Goal: Task Accomplishment & Management: Complete application form

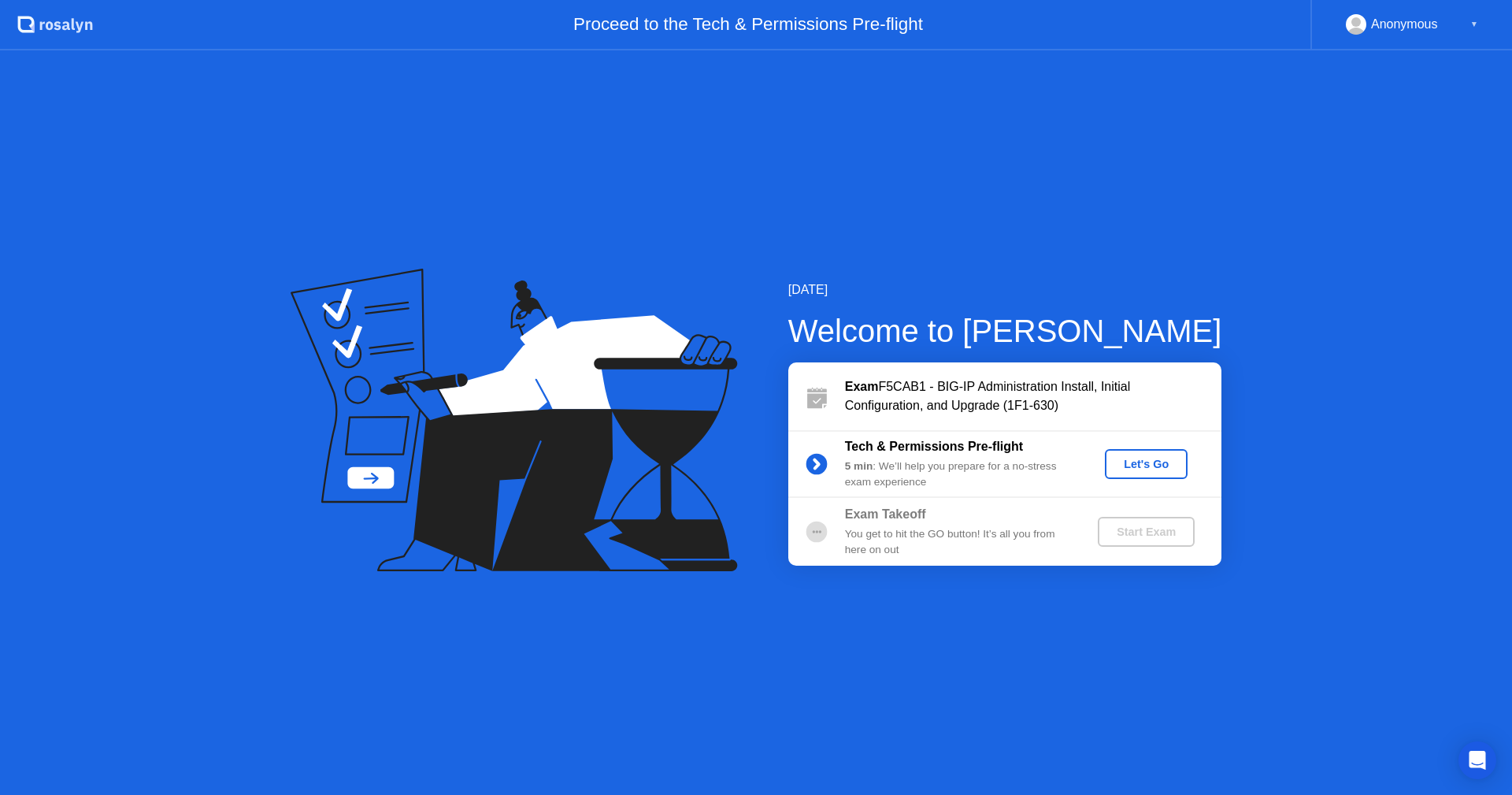
click at [1114, 468] on div "Let's Go" at bounding box center [1145, 464] width 70 height 13
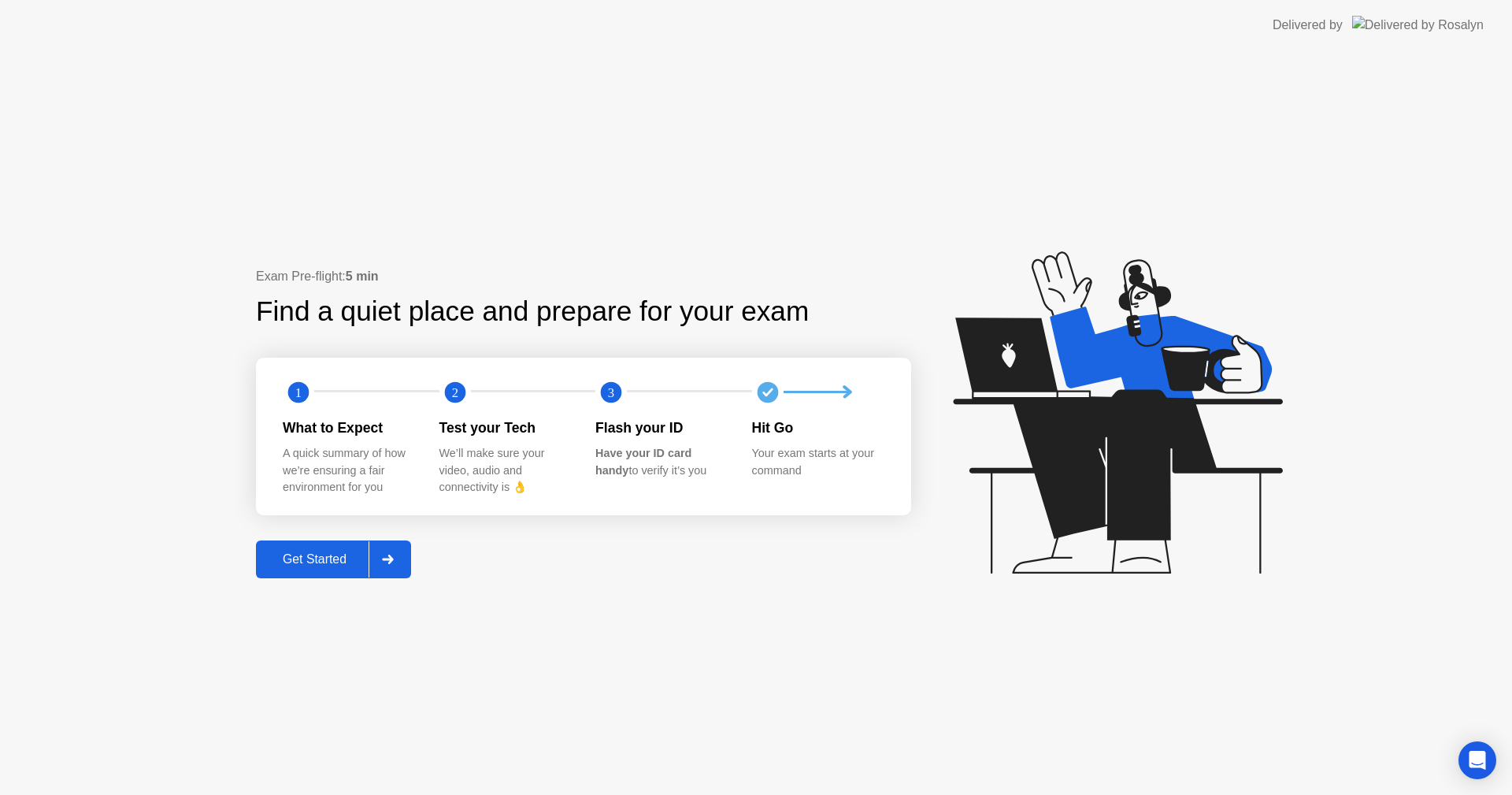
click at [340, 581] on div "Exam Pre-flight: 5 min Find a quiet place and prepare for your exam 1 2 3 What …" at bounding box center [756, 422] width 1512 height 744
click at [335, 564] on div "Get Started" at bounding box center [314, 559] width 108 height 14
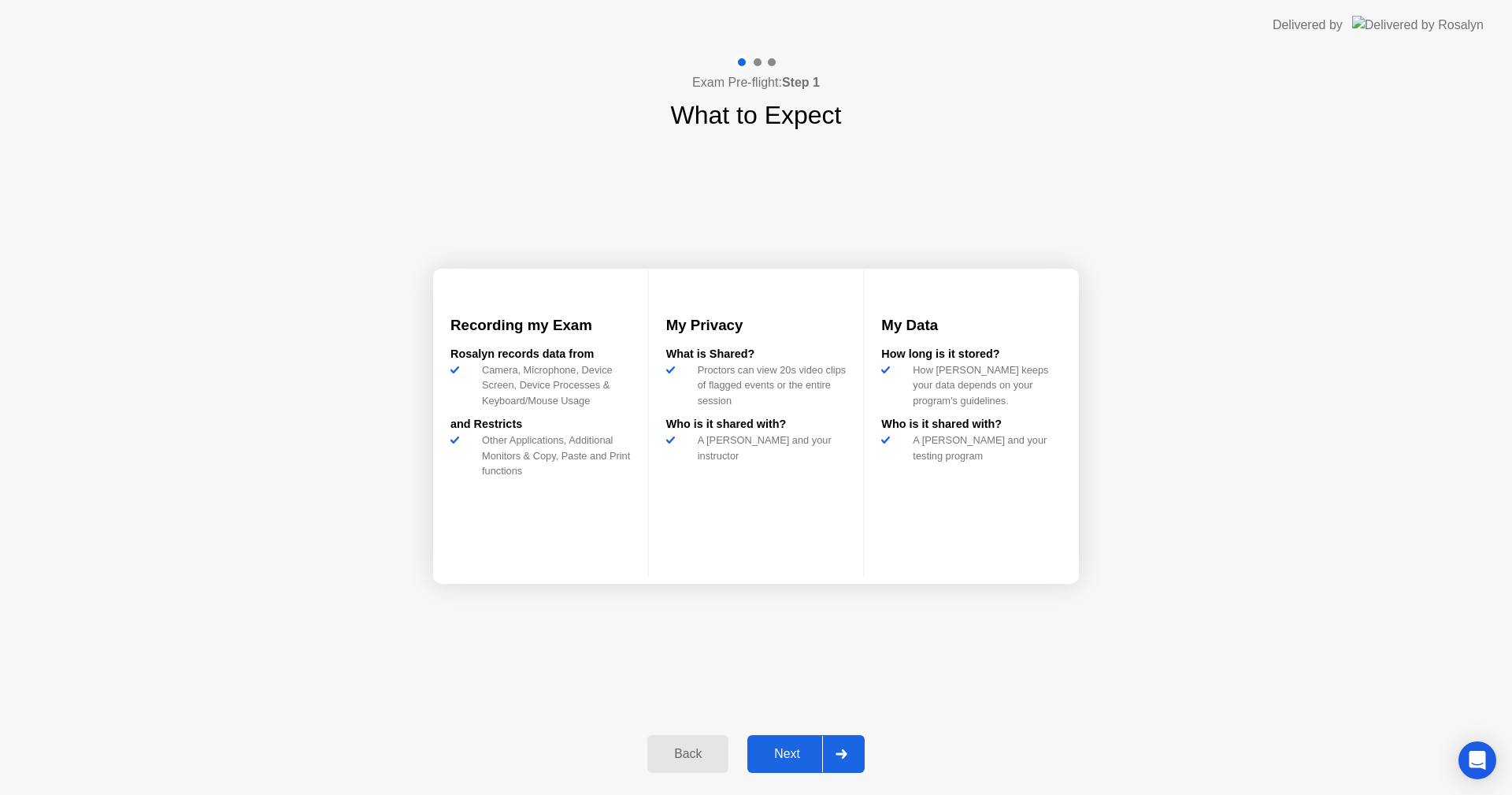
click at [791, 742] on button "Next" at bounding box center [806, 754] width 117 height 38
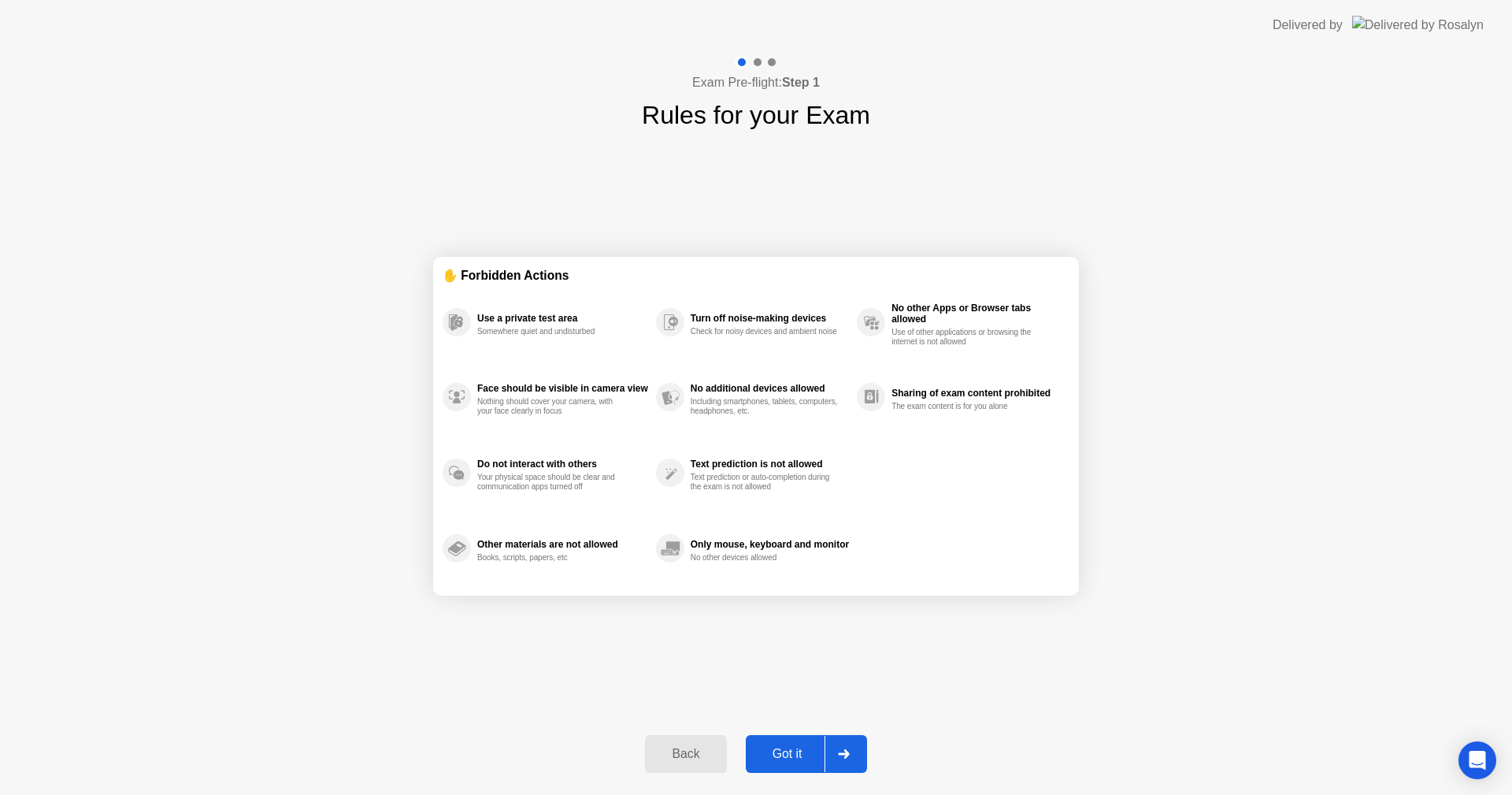
click at [790, 742] on button "Got it" at bounding box center [807, 754] width 121 height 38
select select "**********"
select select "*******"
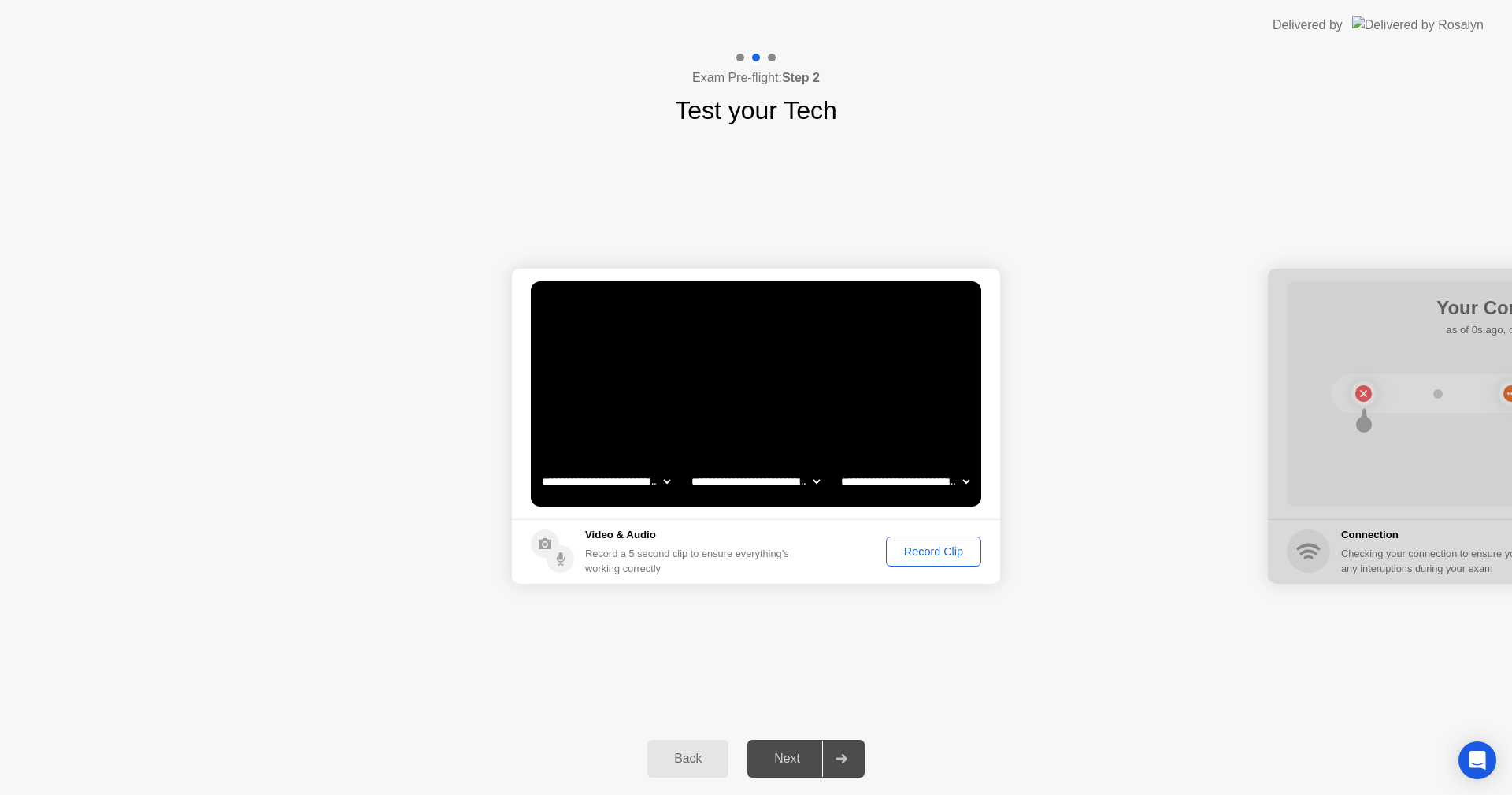
click at [918, 557] on div "Record Clip" at bounding box center [934, 551] width 84 height 13
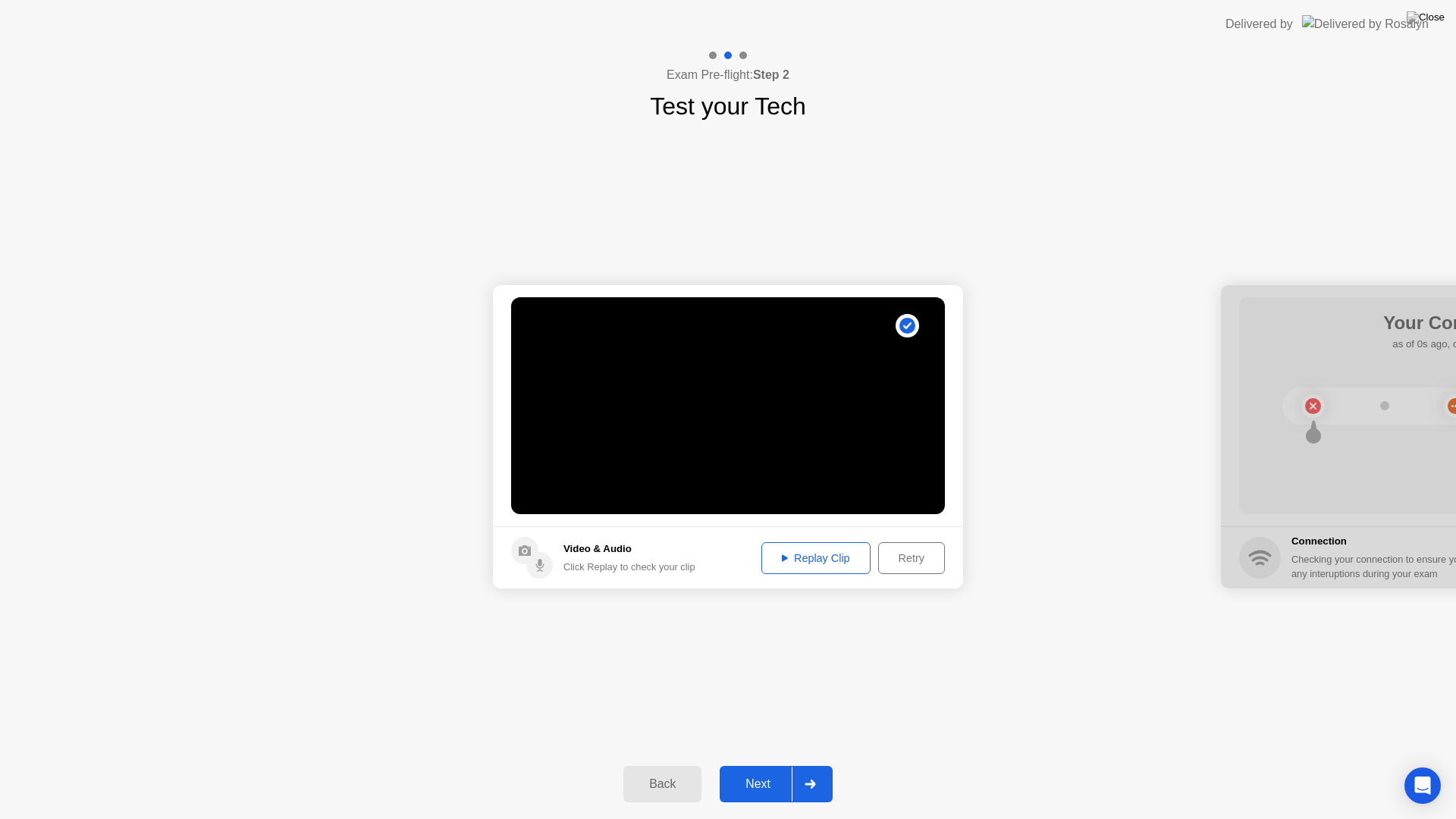
click at [834, 557] on div "Replay Clip" at bounding box center [816, 558] width 98 height 12
click at [761, 765] on div "Next" at bounding box center [757, 784] width 67 height 14
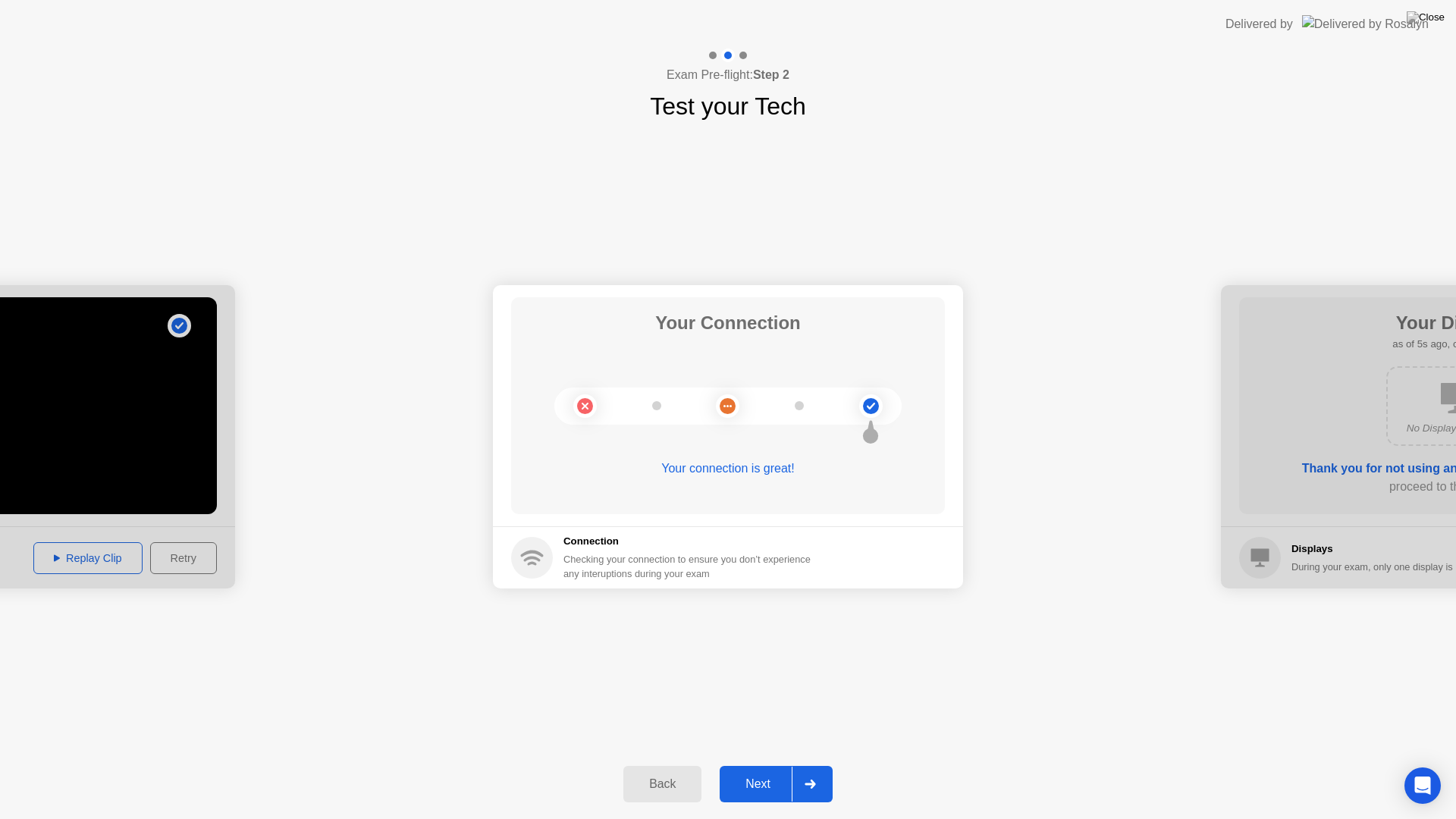
click at [777, 765] on div "Next" at bounding box center [757, 784] width 67 height 14
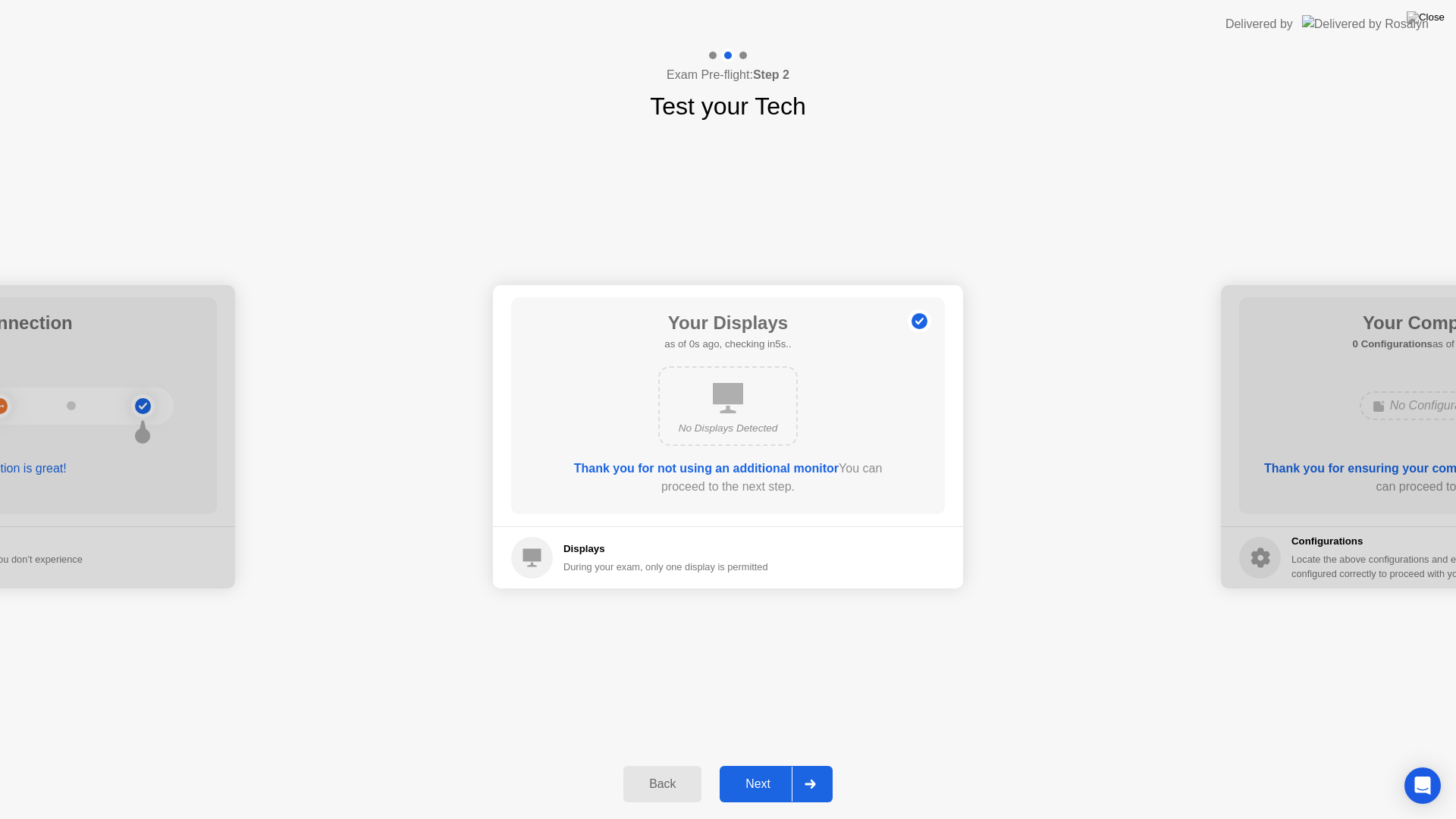
click at [777, 765] on div "Next" at bounding box center [757, 784] width 67 height 14
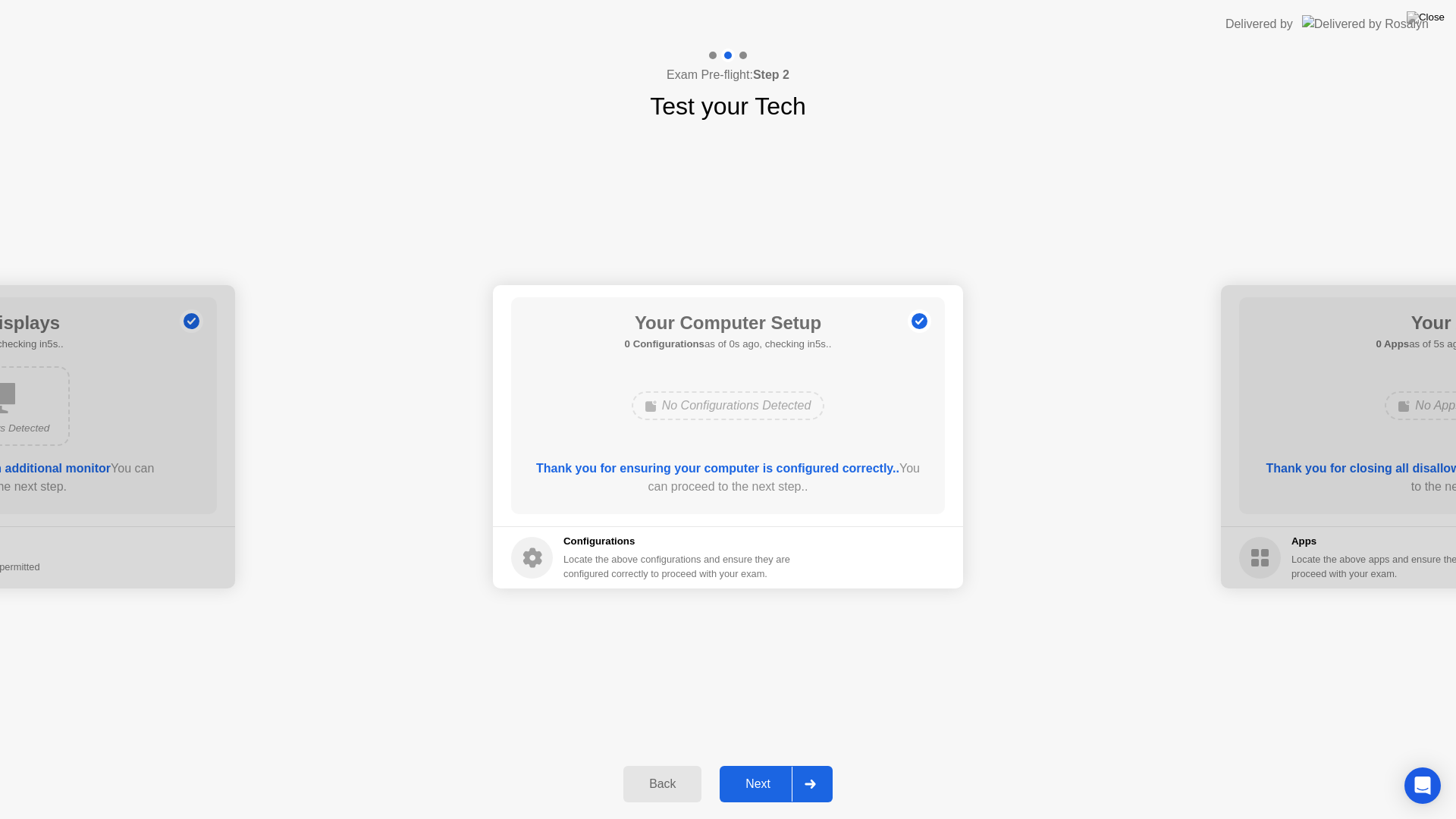
click at [777, 765] on div "Next" at bounding box center [757, 784] width 67 height 14
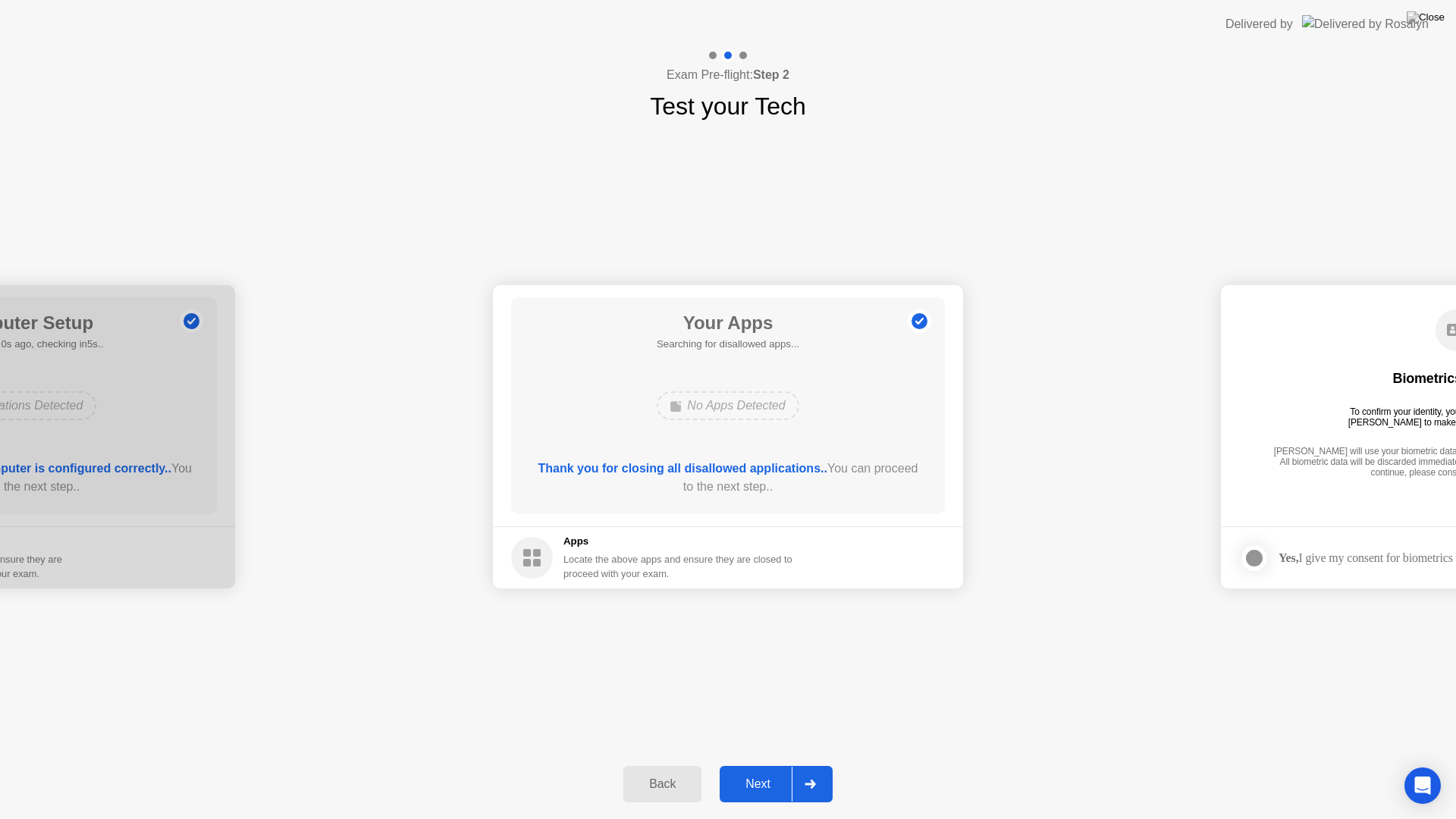
click at [777, 765] on div "Next" at bounding box center [757, 784] width 67 height 14
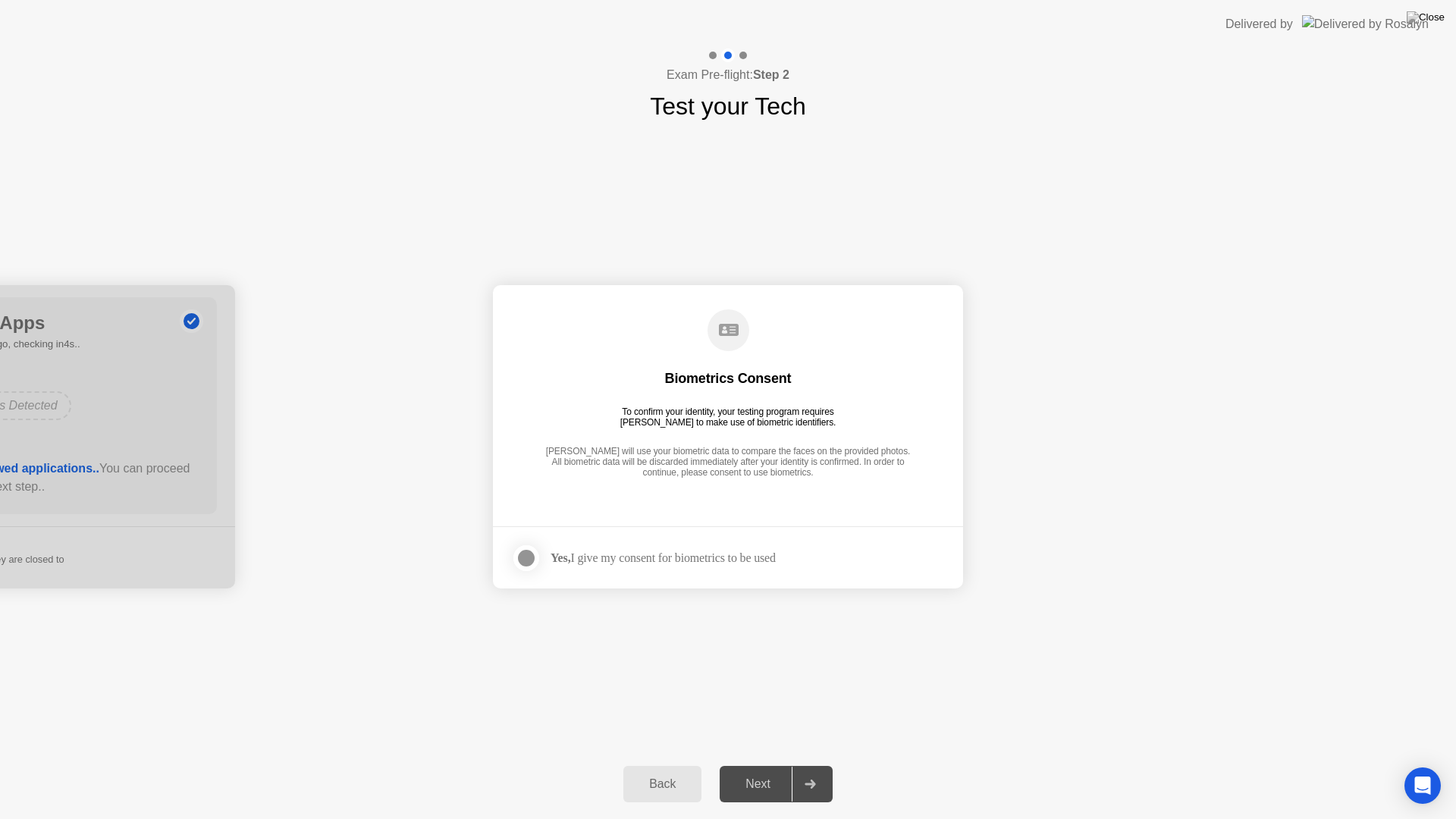
click at [526, 561] on div at bounding box center [526, 558] width 18 height 18
click at [756, 765] on div "Next" at bounding box center [757, 784] width 67 height 14
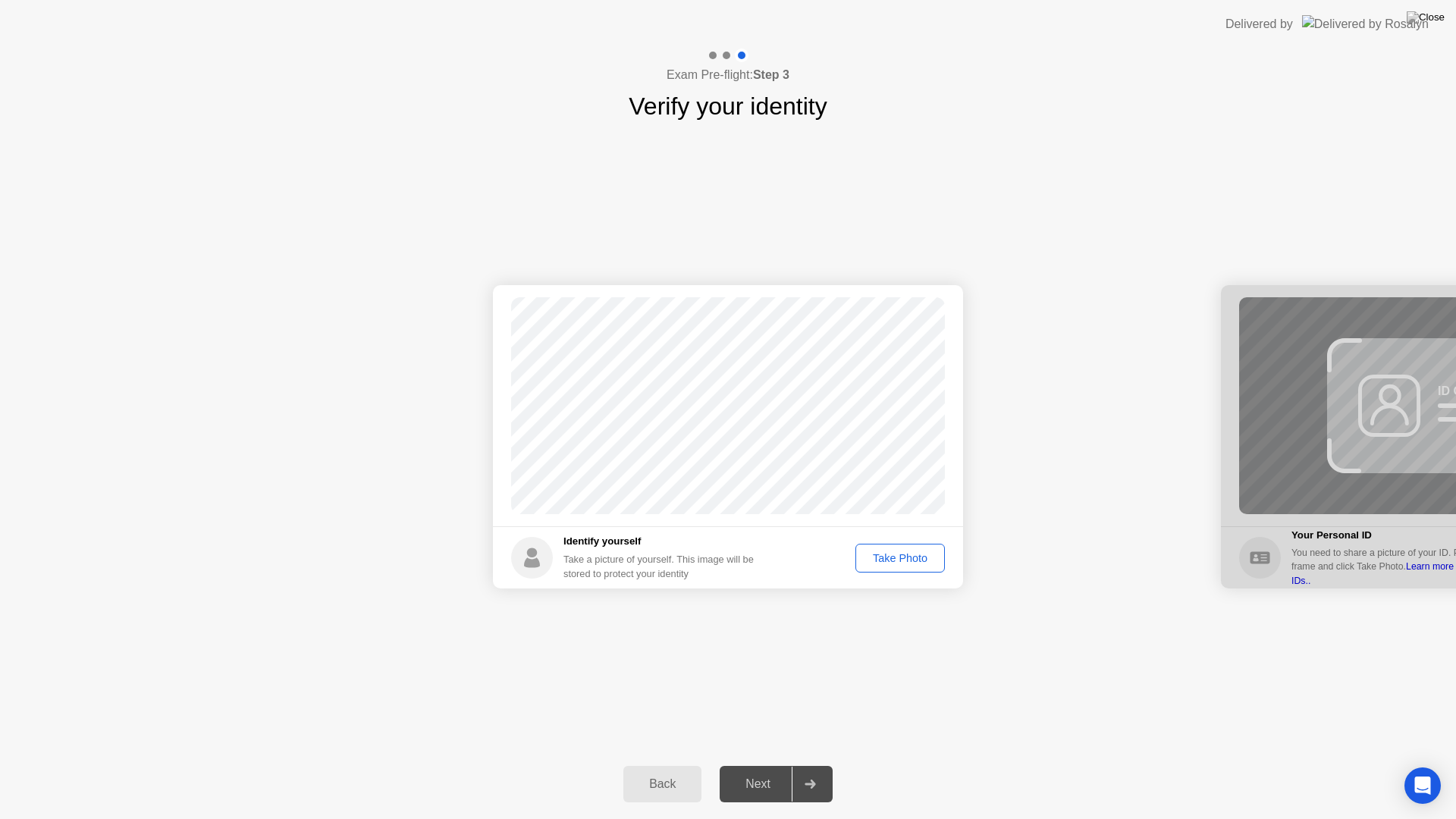
click at [871, 562] on div "Take Photo" at bounding box center [900, 558] width 79 height 12
click at [756, 765] on div "Next" at bounding box center [757, 784] width 67 height 14
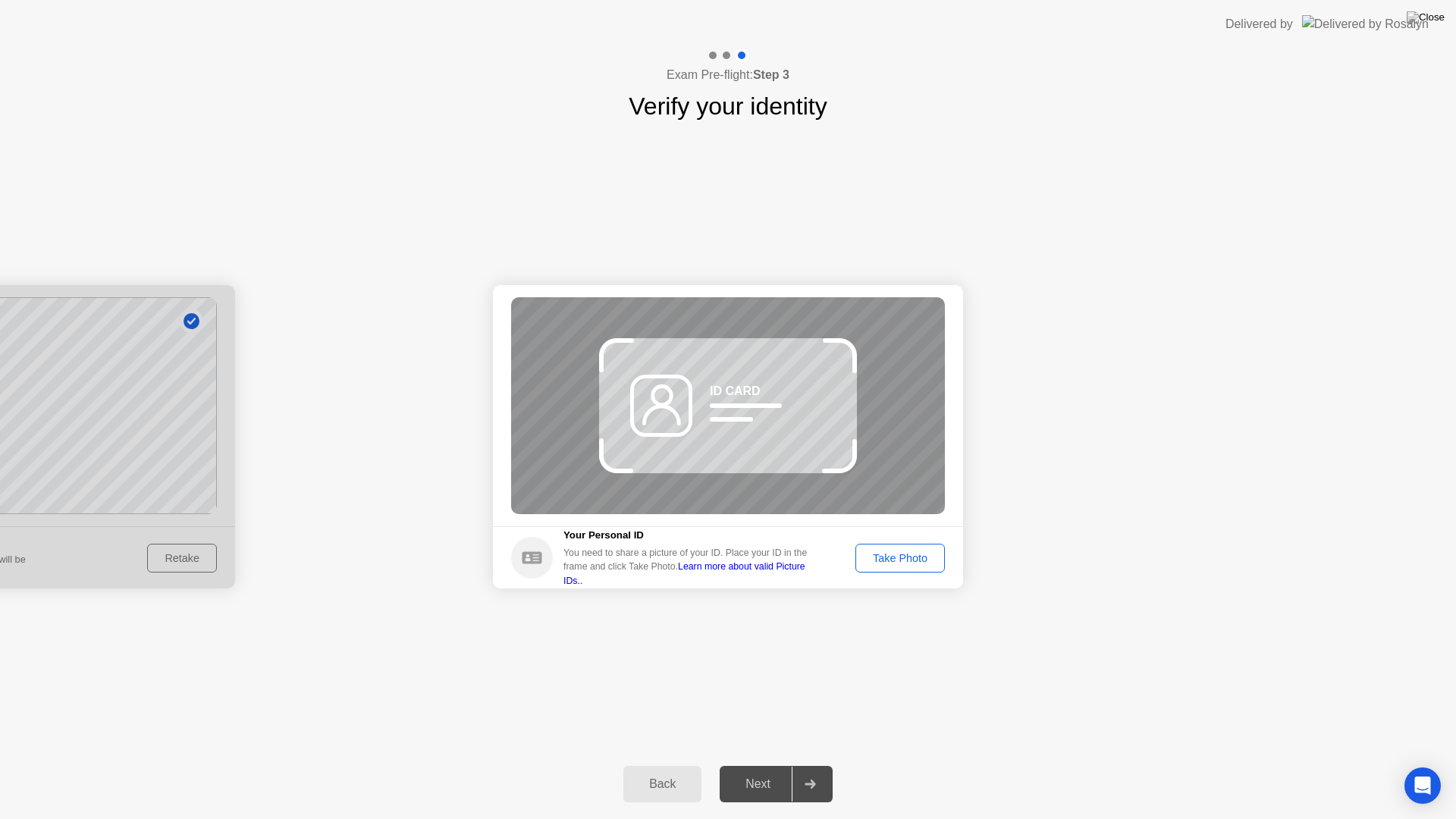
click at [888, 556] on div "Take Photo" at bounding box center [900, 558] width 79 height 12
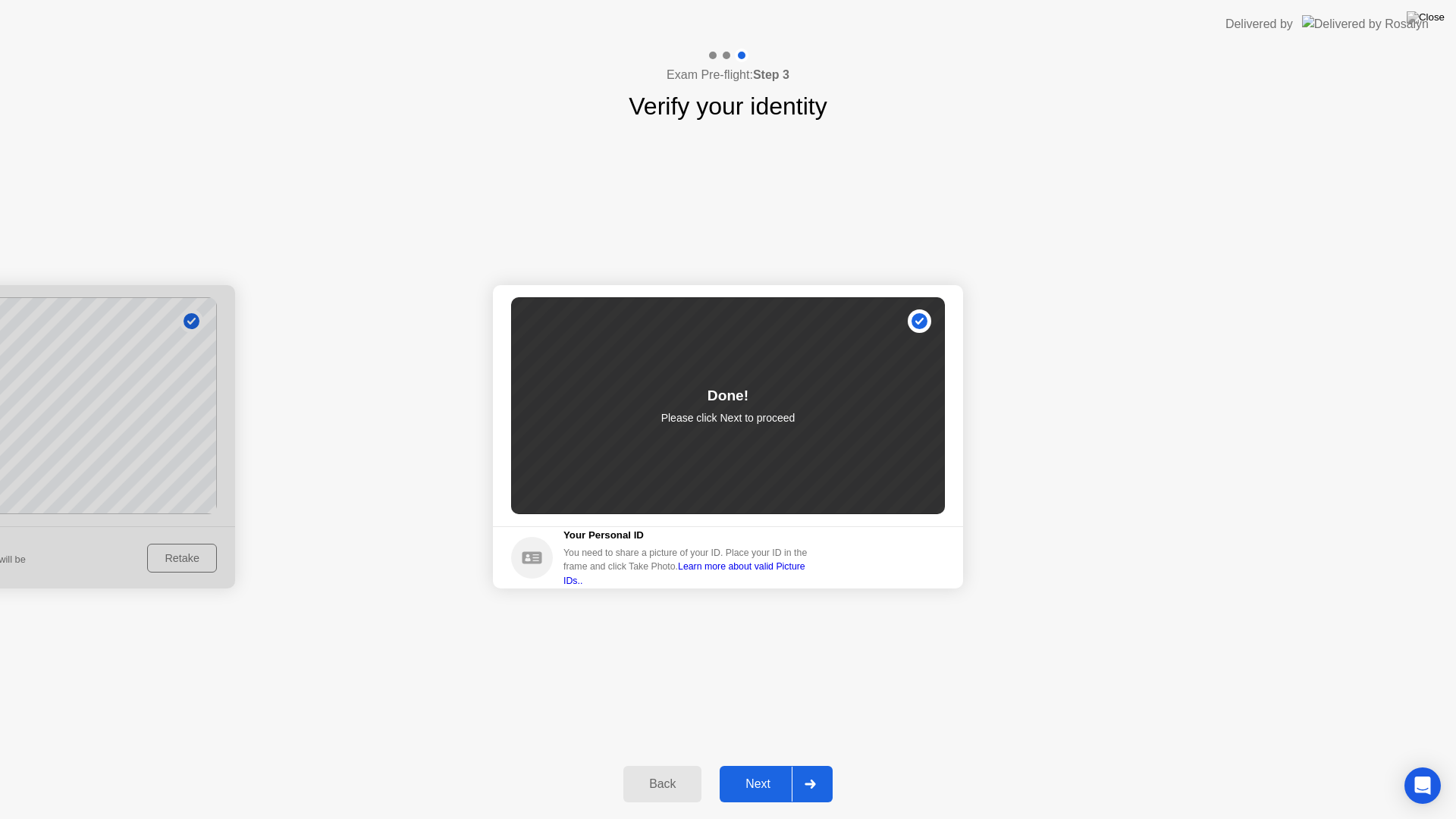
click at [782, 765] on button "Next" at bounding box center [776, 784] width 113 height 37
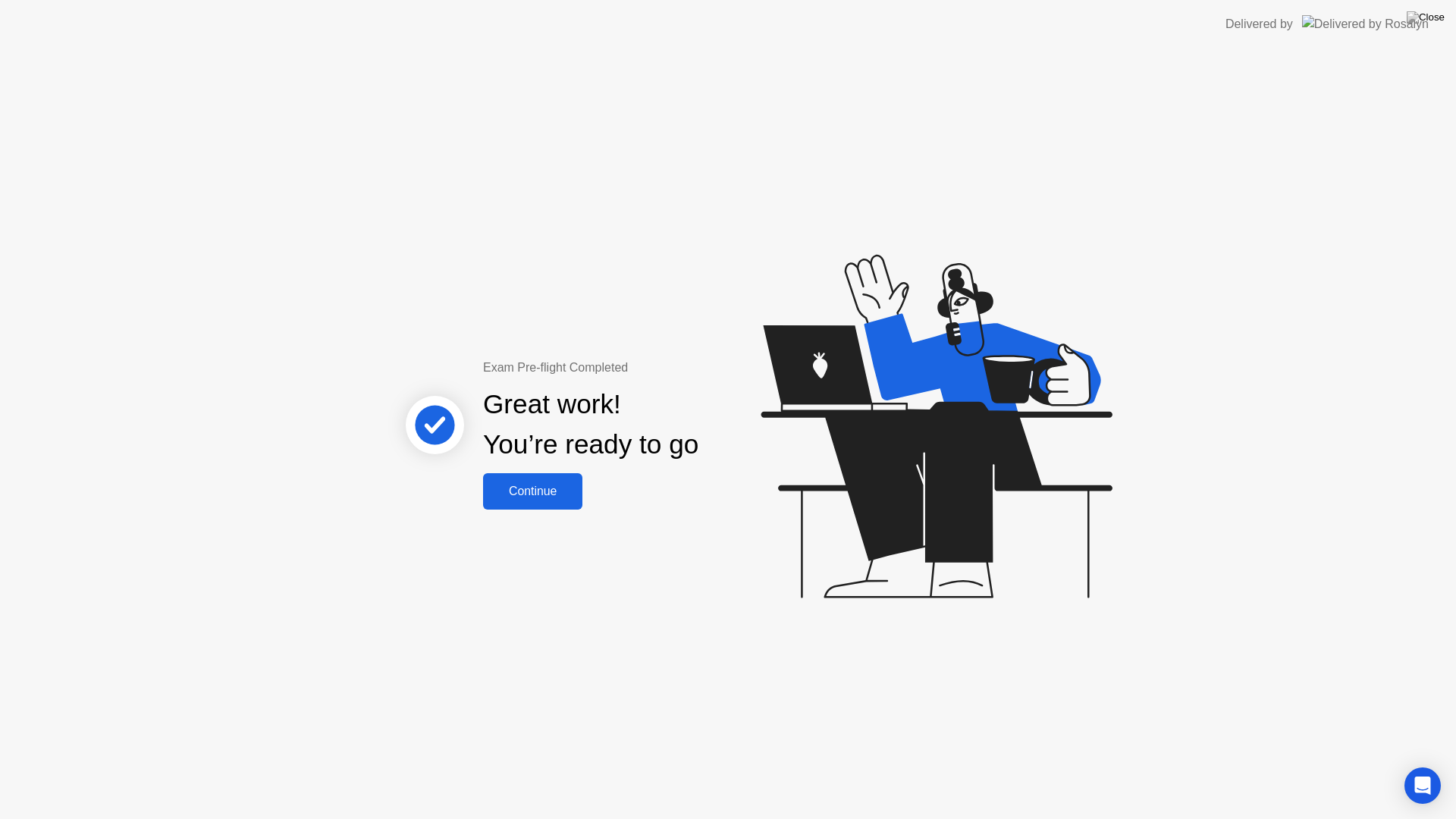
click at [549, 508] on button "Continue" at bounding box center [532, 491] width 99 height 37
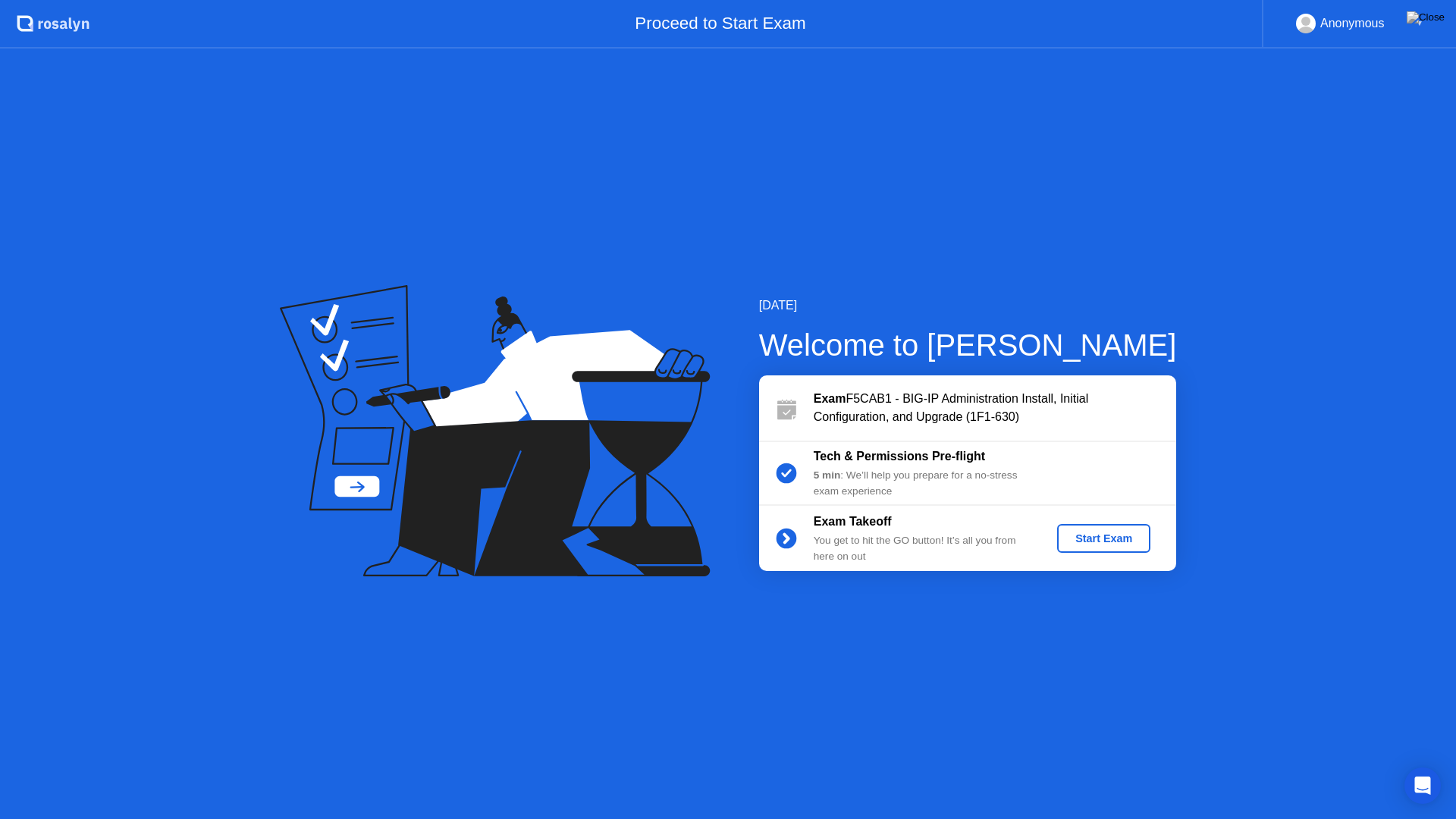
click at [1092, 539] on div "Start Exam" at bounding box center [1104, 538] width 81 height 12
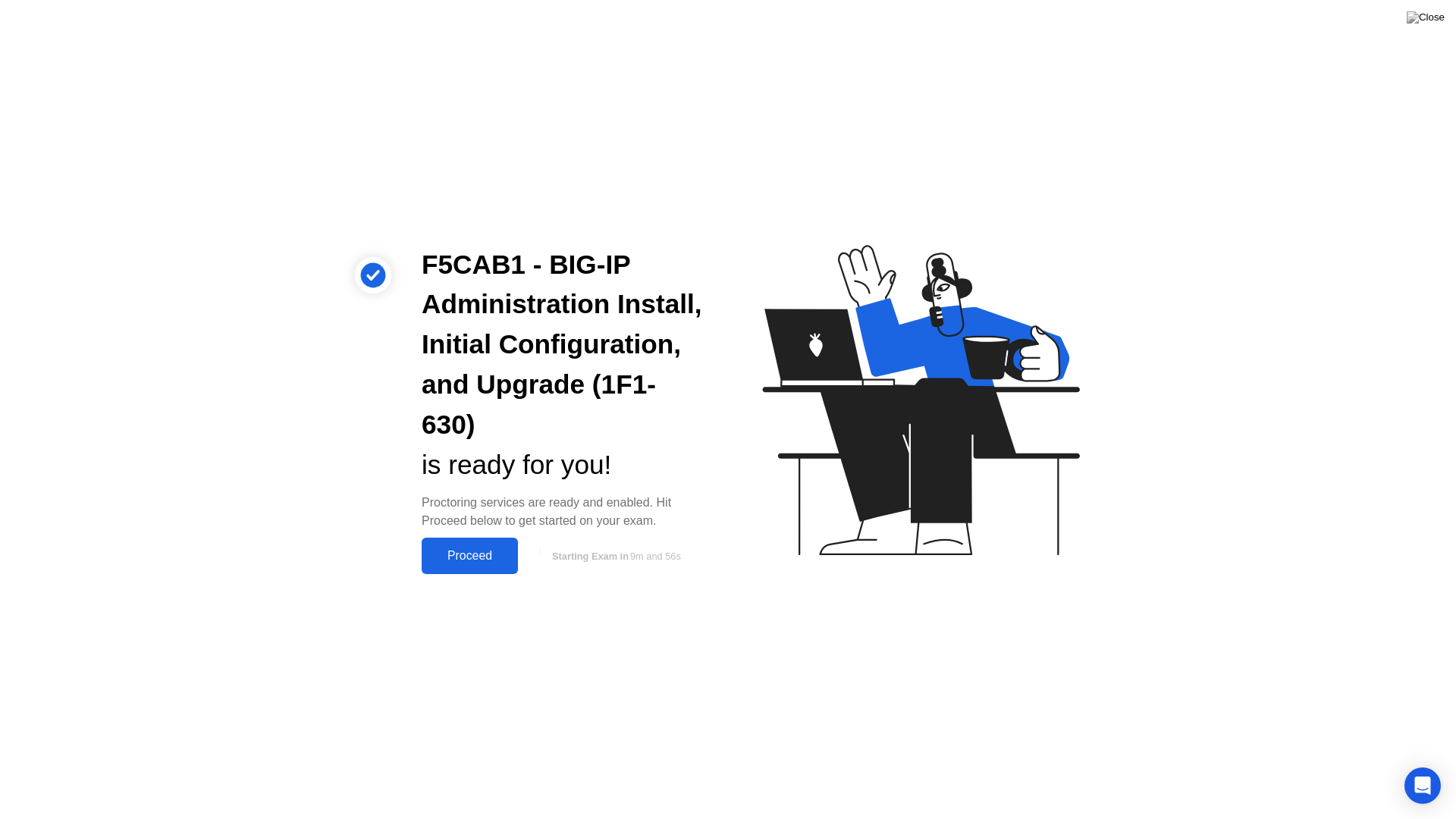
click at [493, 563] on div "Proceed" at bounding box center [469, 555] width 87 height 14
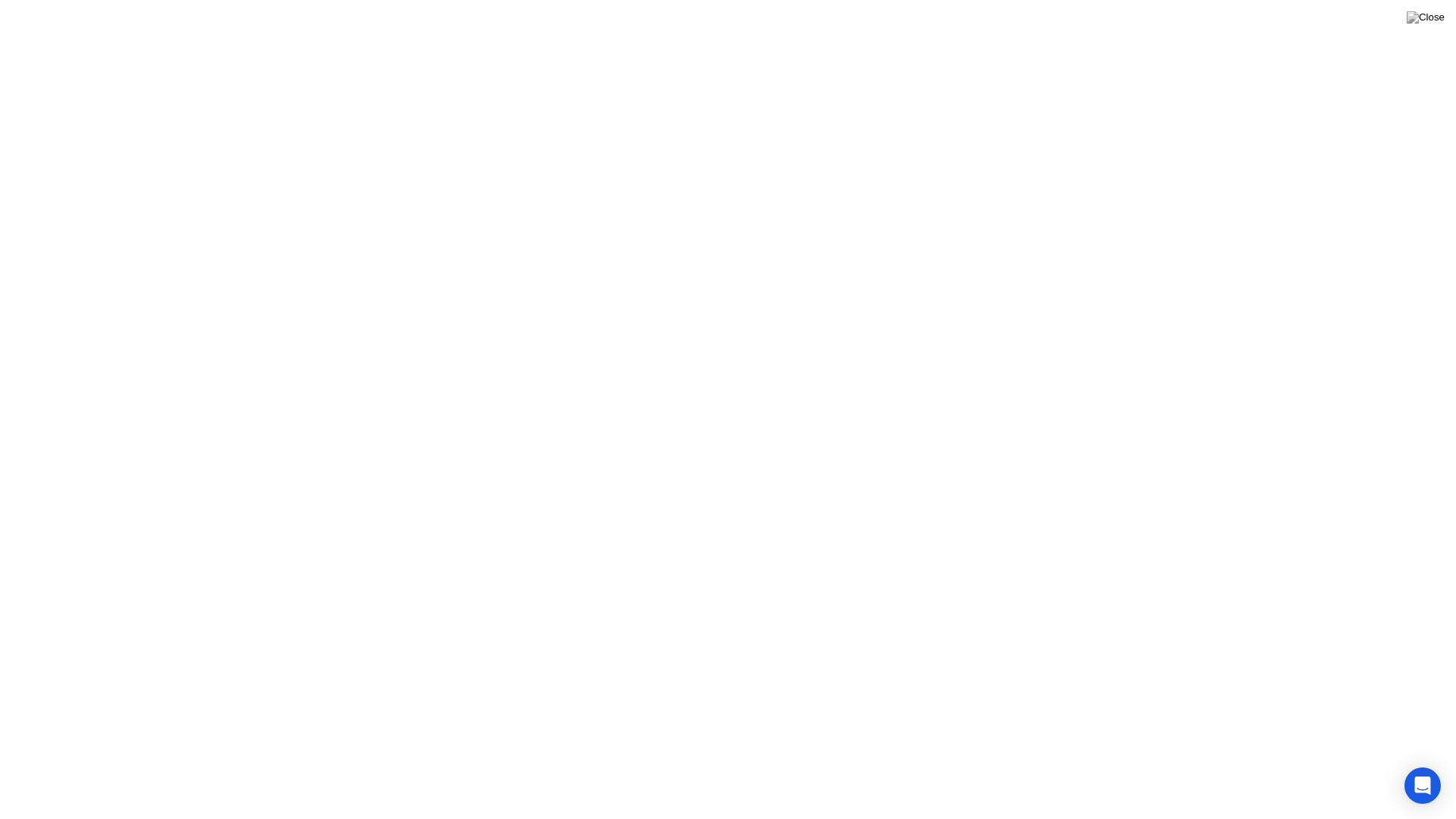
click div "Streams We detected missing information We are unable to connect to one of the …"
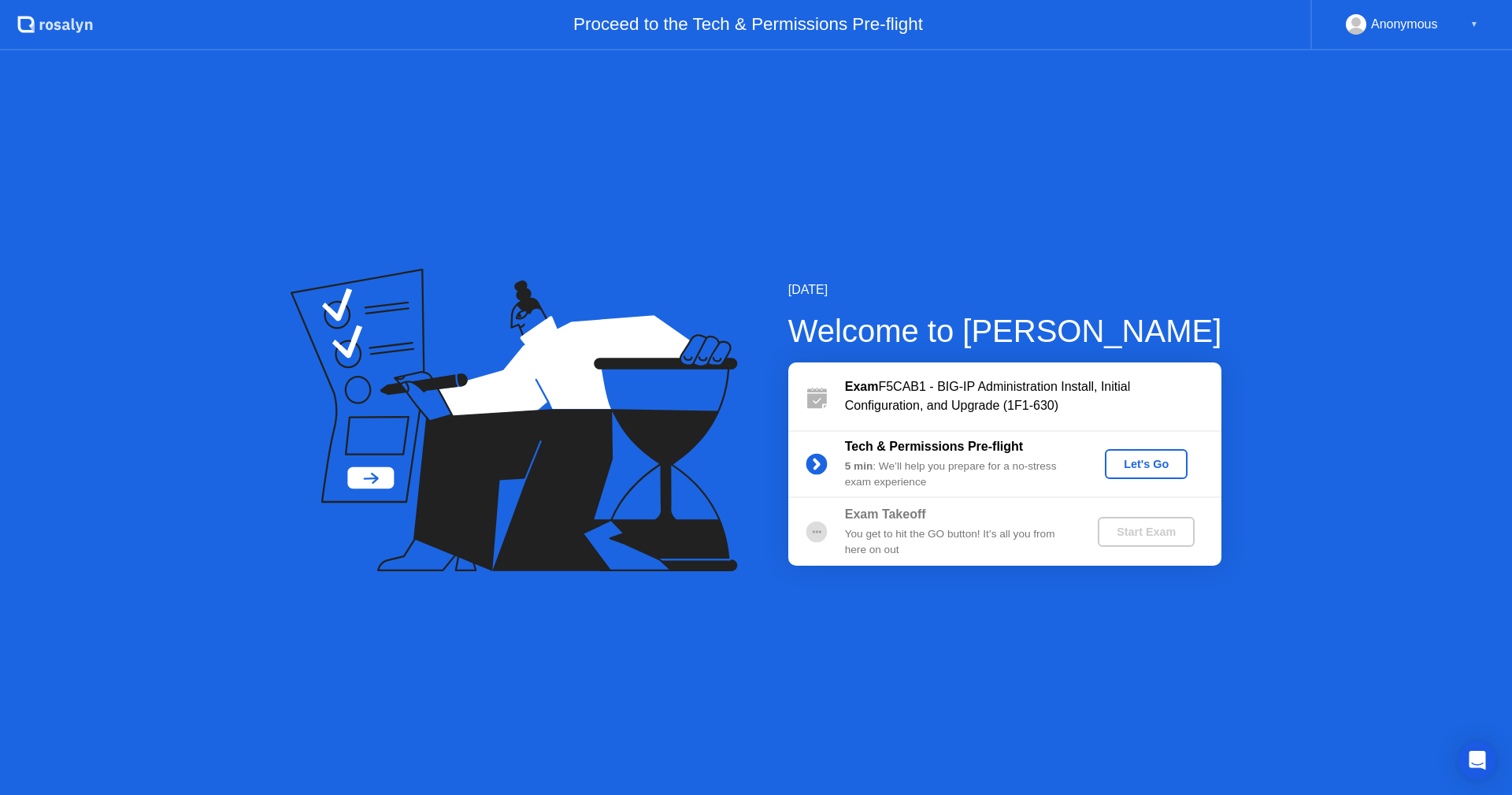
click at [1142, 458] on div "Let's Go" at bounding box center [1145, 464] width 70 height 13
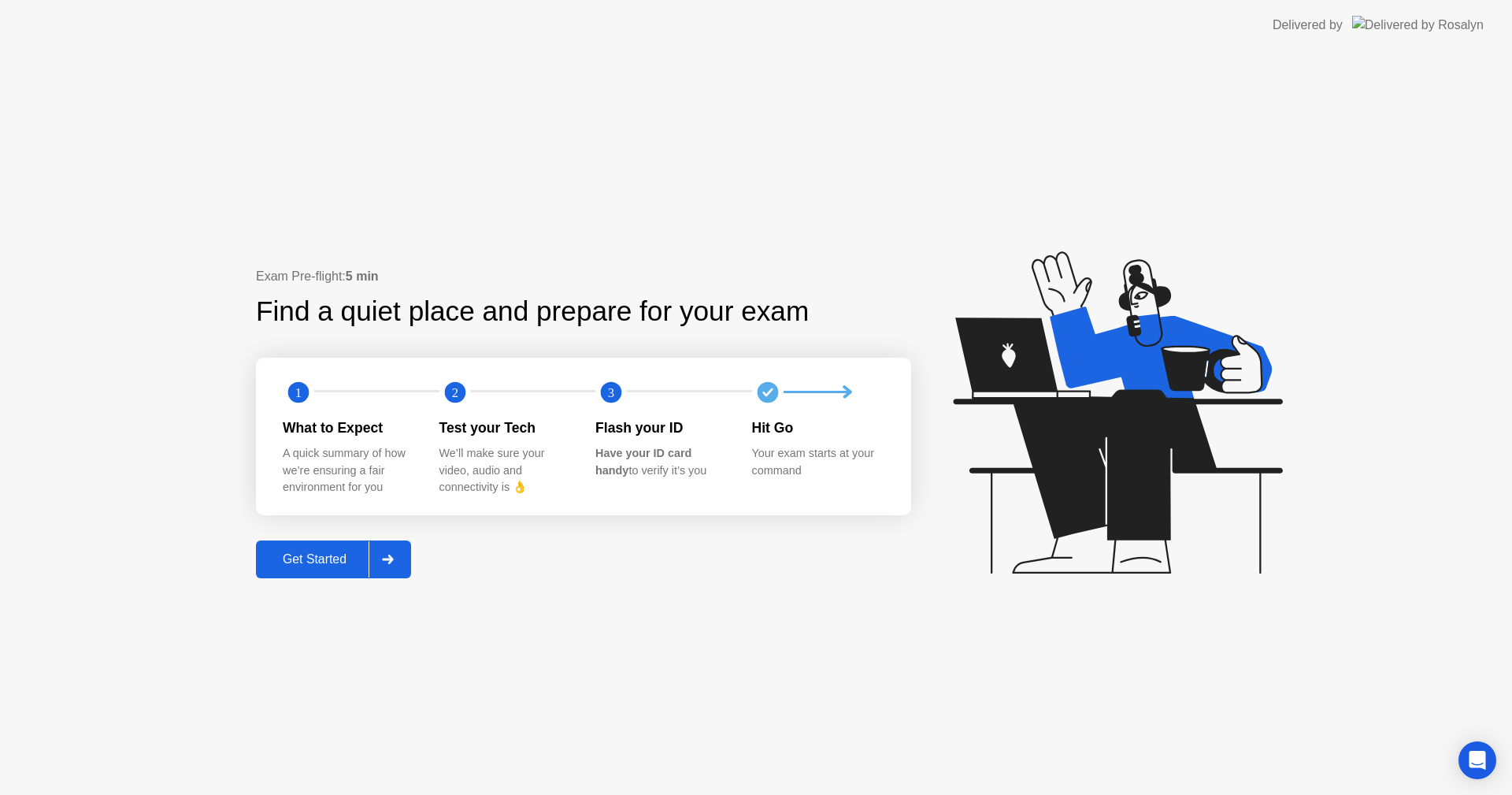
click at [336, 560] on div "Get Started" at bounding box center [314, 559] width 108 height 14
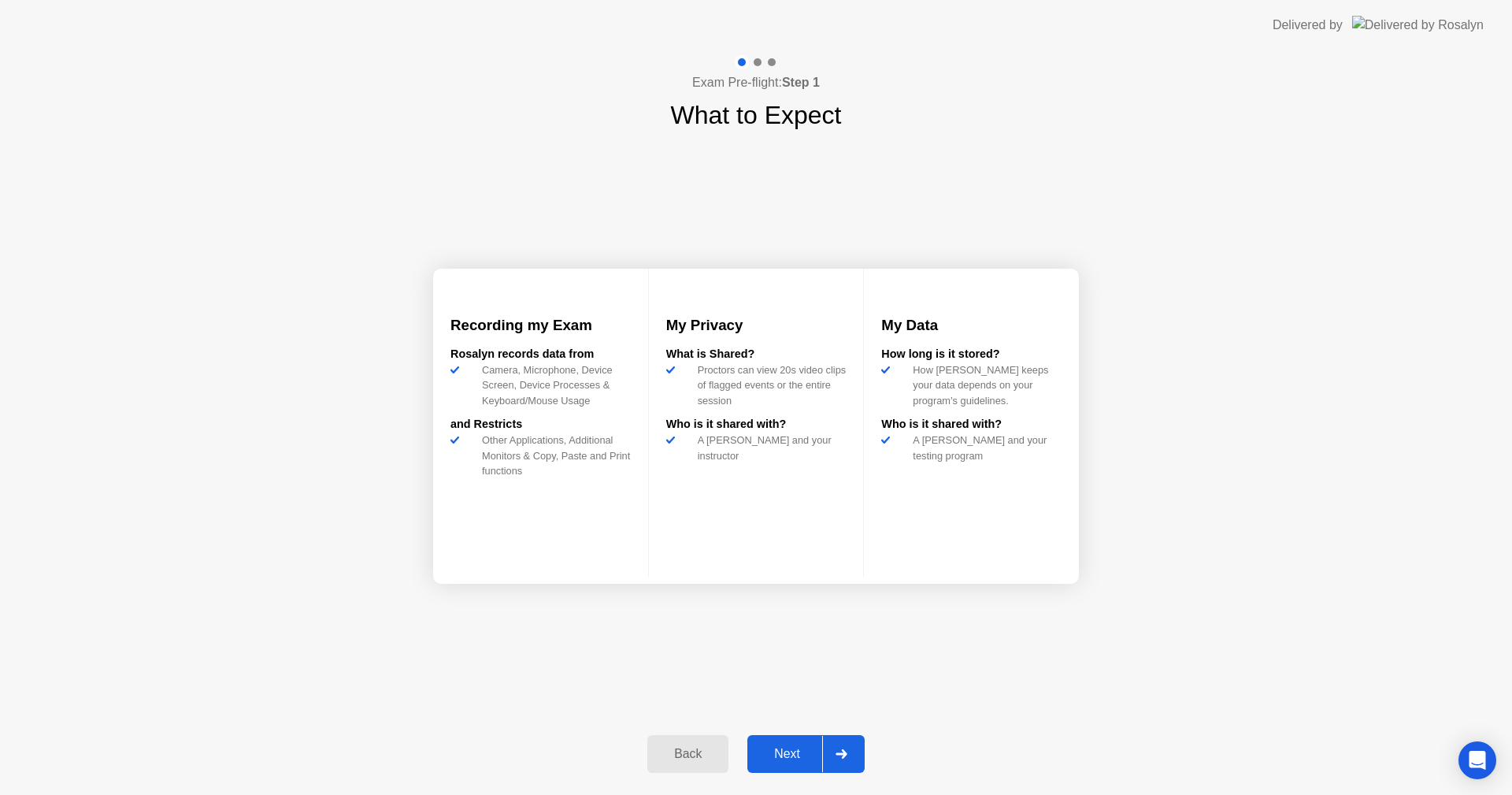
click at [819, 747] on div "Next" at bounding box center [786, 754] width 70 height 14
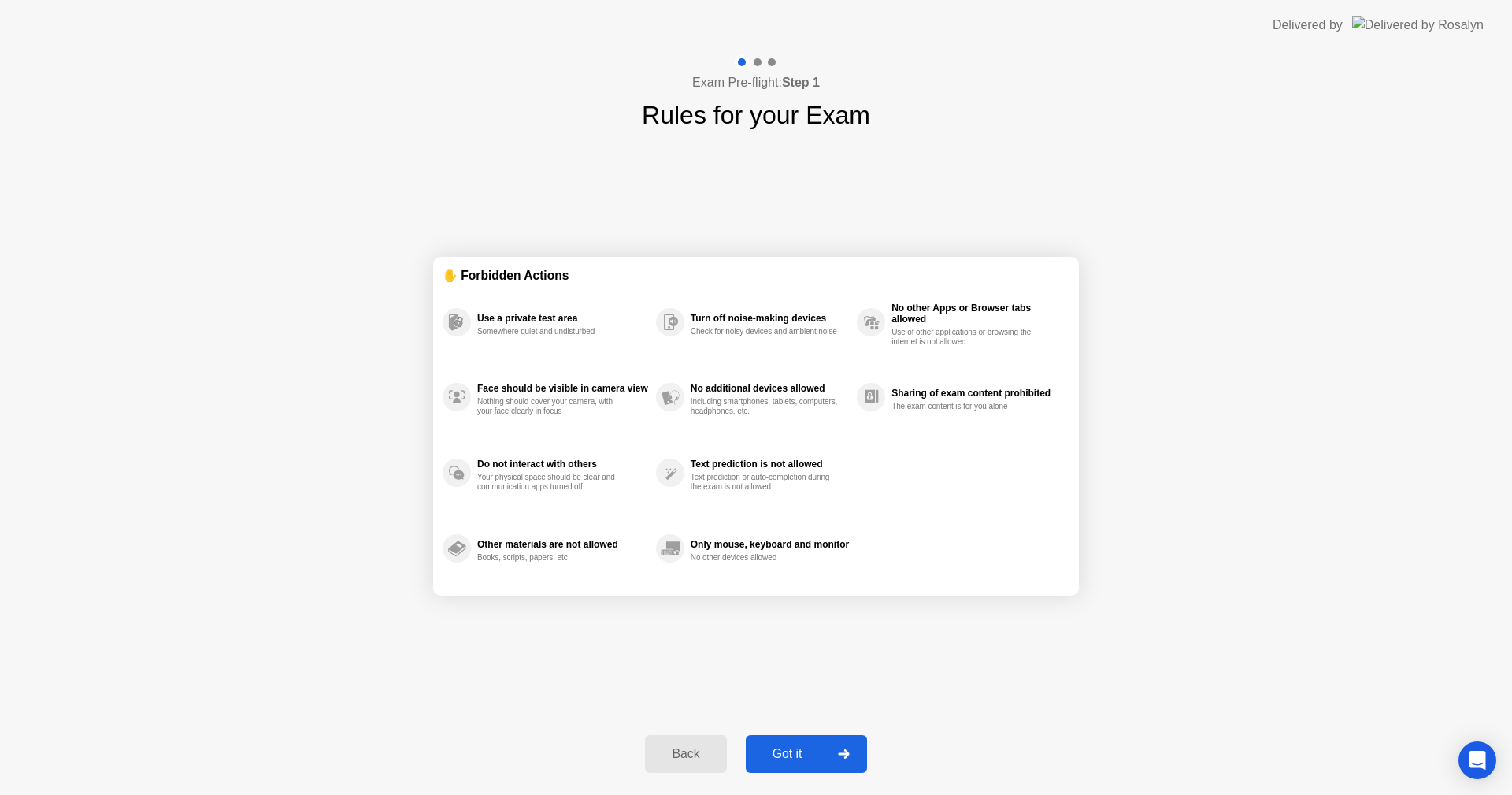
click at [817, 755] on div "Got it" at bounding box center [787, 754] width 74 height 14
select select "**********"
select select "*******"
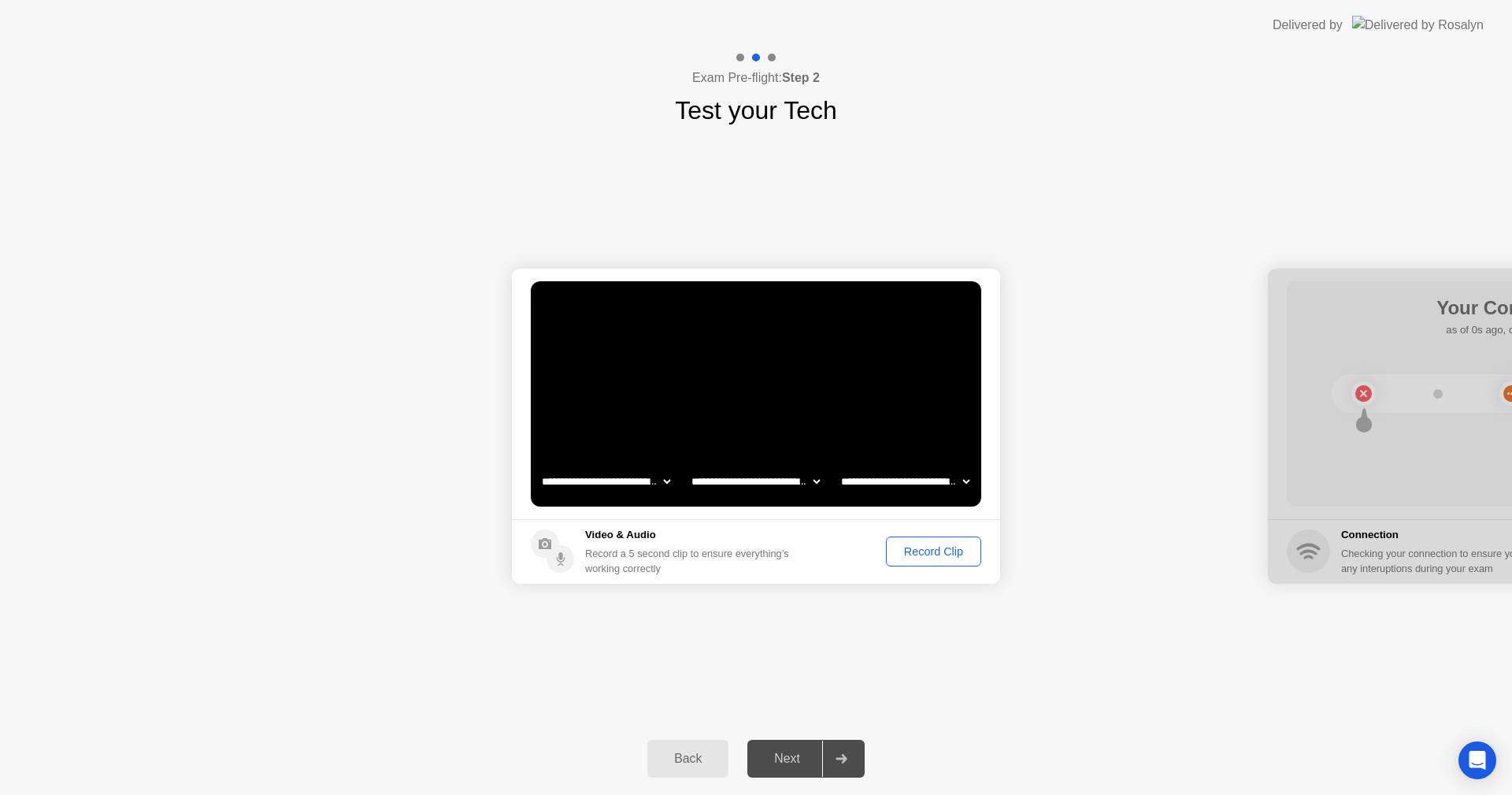
click at [918, 554] on div "Record Clip" at bounding box center [934, 551] width 84 height 13
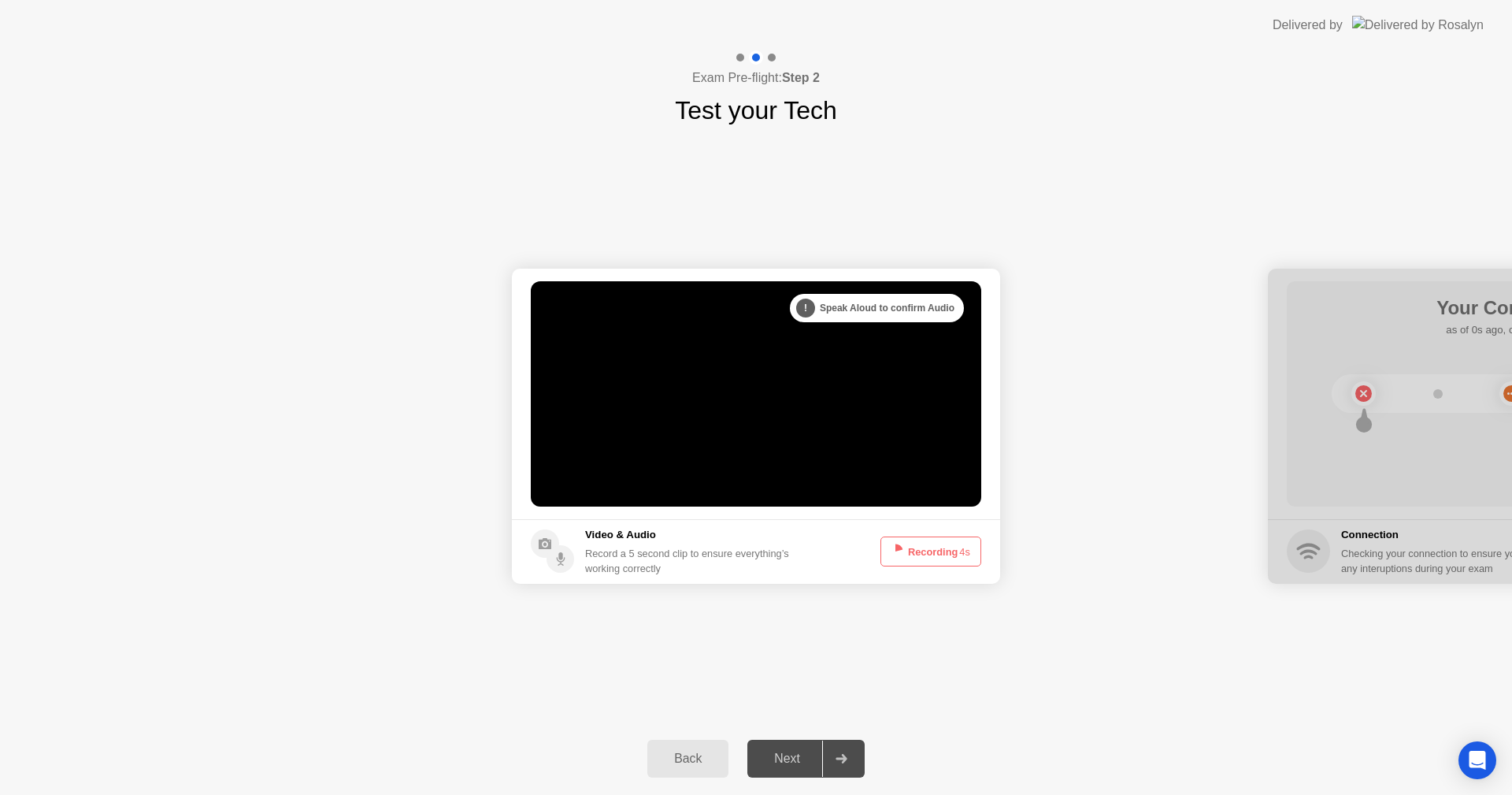
click at [914, 567] on footer "Video & Audio Record a 5 second clip to ensure everything’s working correctly R…" at bounding box center [755, 551] width 488 height 65
click at [915, 558] on button "Recording 3s" at bounding box center [931, 551] width 101 height 30
click at [798, 752] on div "Next" at bounding box center [786, 758] width 70 height 14
click at [796, 752] on div "Next" at bounding box center [786, 758] width 70 height 14
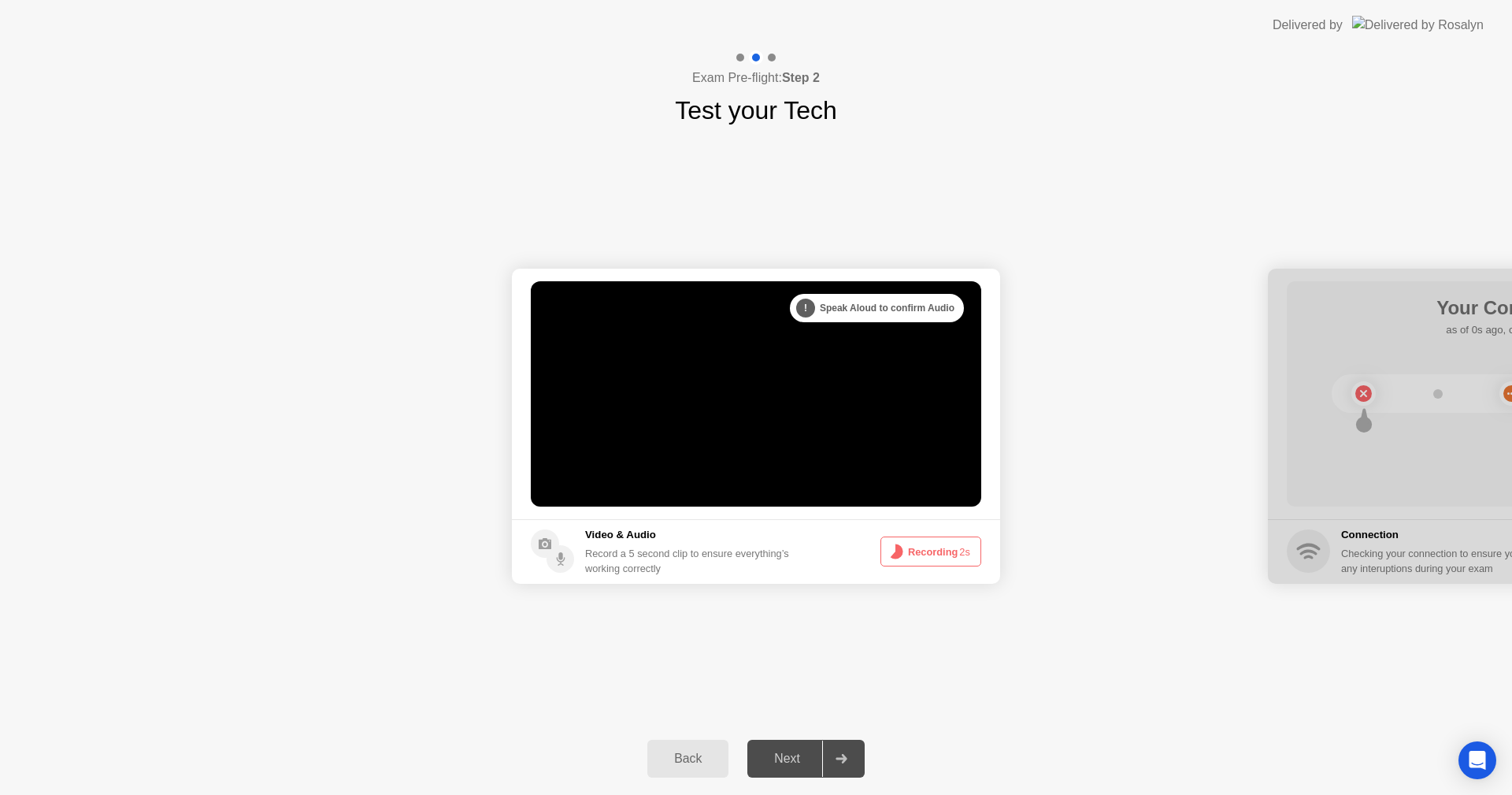
click at [796, 752] on div "Next" at bounding box center [786, 758] width 70 height 14
click at [796, 752] on div "Next" at bounding box center [786, 758] width 70 height 14
drag, startPoint x: 796, startPoint y: 752, endPoint x: 793, endPoint y: 770, distance: 18.2
click at [795, 770] on div "**********" at bounding box center [756, 422] width 1512 height 744
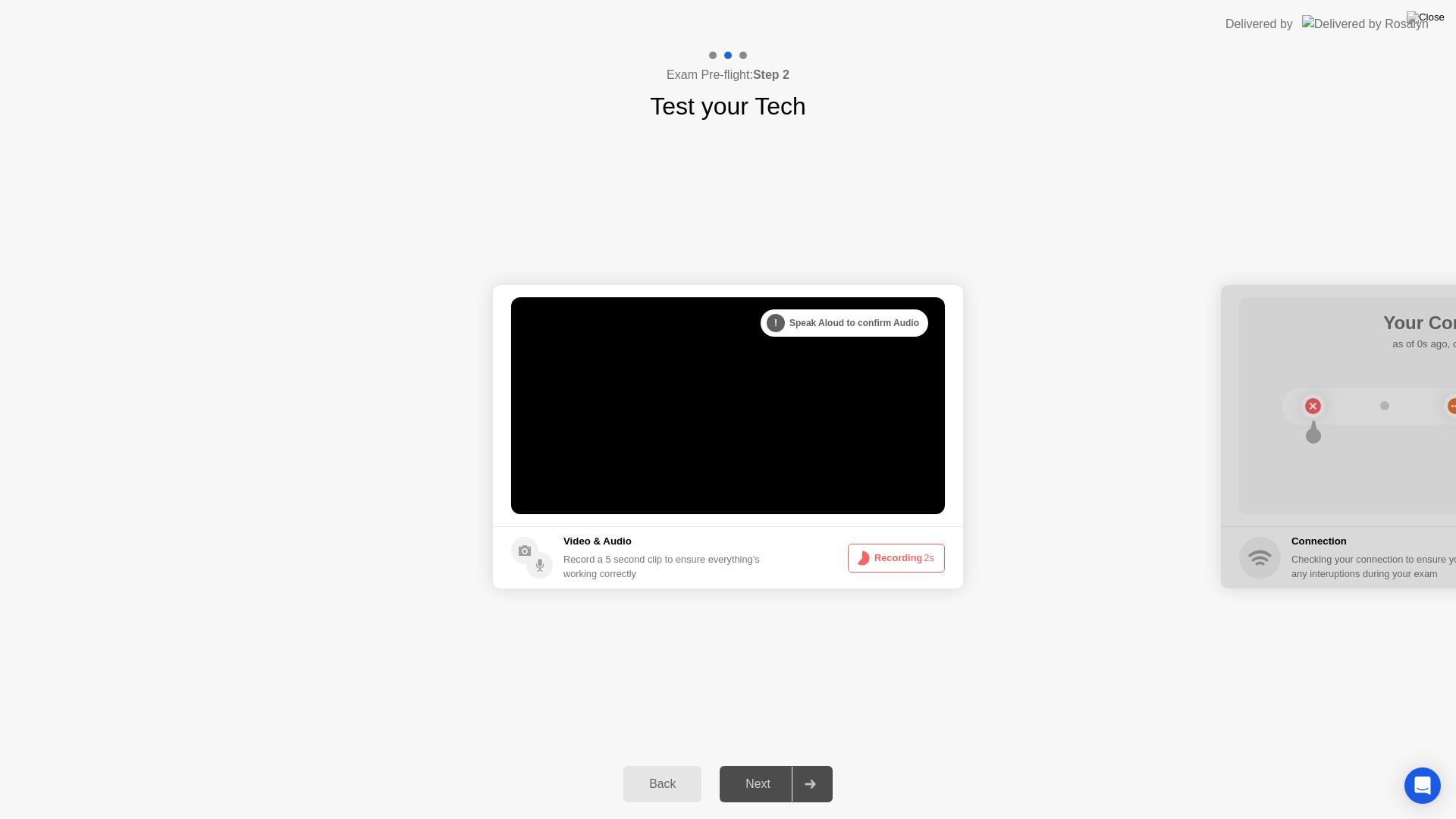
click at [762, 740] on div "**********" at bounding box center [728, 437] width 1456 height 625
click at [787, 722] on div "**********" at bounding box center [728, 437] width 1456 height 625
click at [789, 719] on div "**********" at bounding box center [728, 437] width 1456 height 625
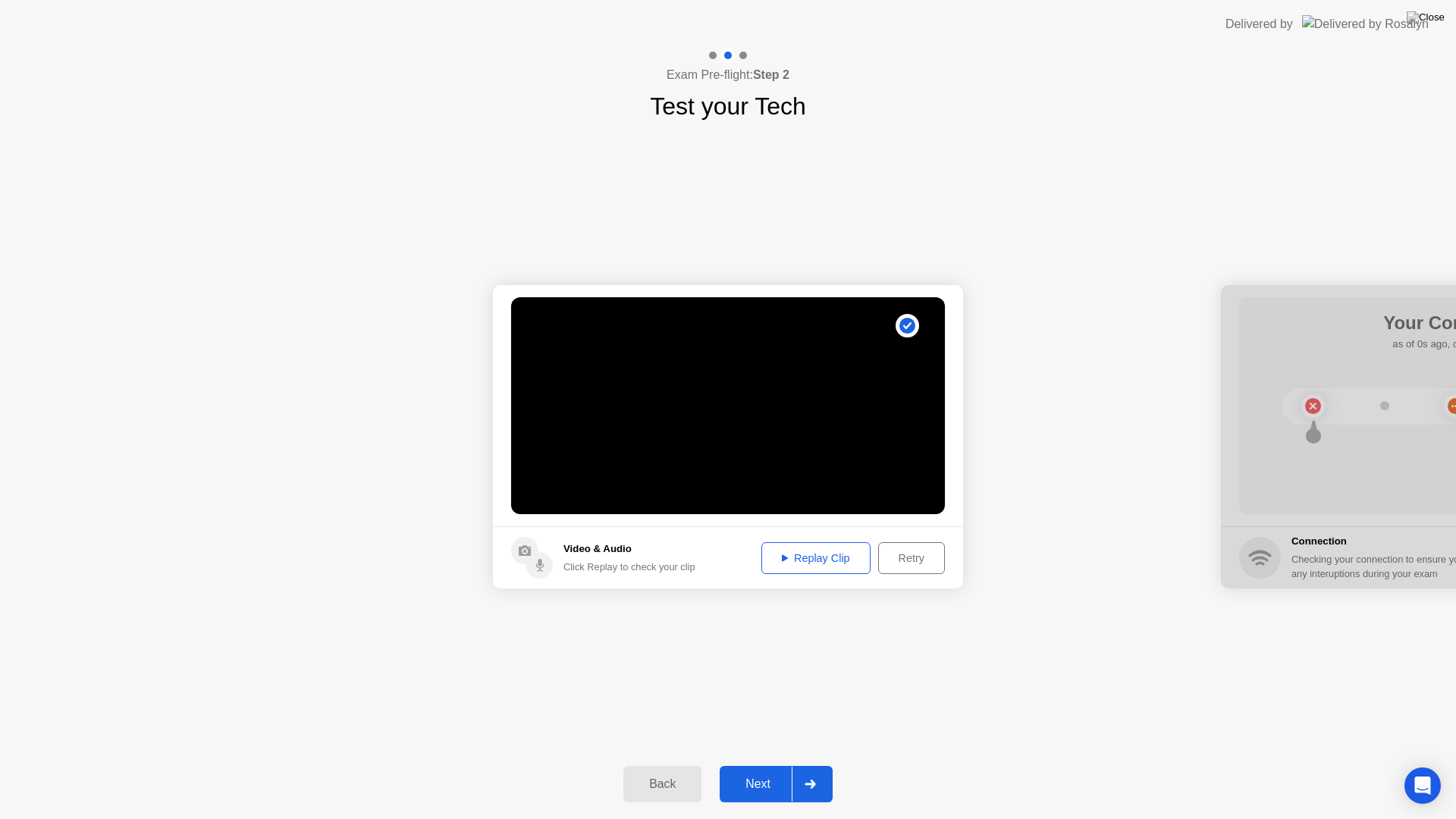
click at [821, 578] on footer "Video & Audio Click Replay to check your clip Replay Clip Retry" at bounding box center [727, 557] width 470 height 63
click at [808, 563] on div "Replay Clip" at bounding box center [816, 558] width 98 height 12
click at [757, 765] on div "Next" at bounding box center [757, 784] width 67 height 14
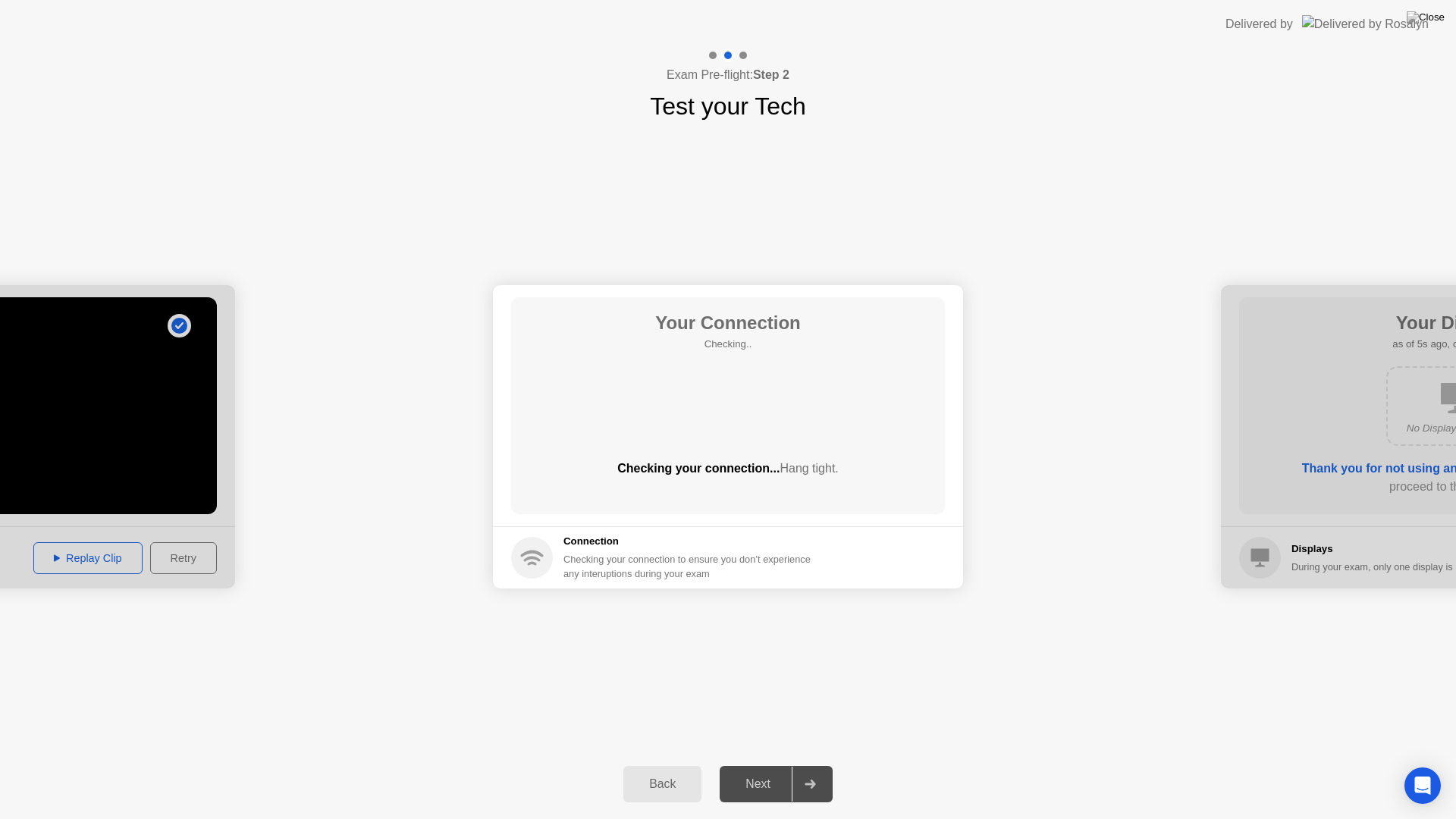
click at [757, 765] on div "Next" at bounding box center [757, 784] width 67 height 14
click at [769, 765] on div "Next" at bounding box center [757, 784] width 67 height 14
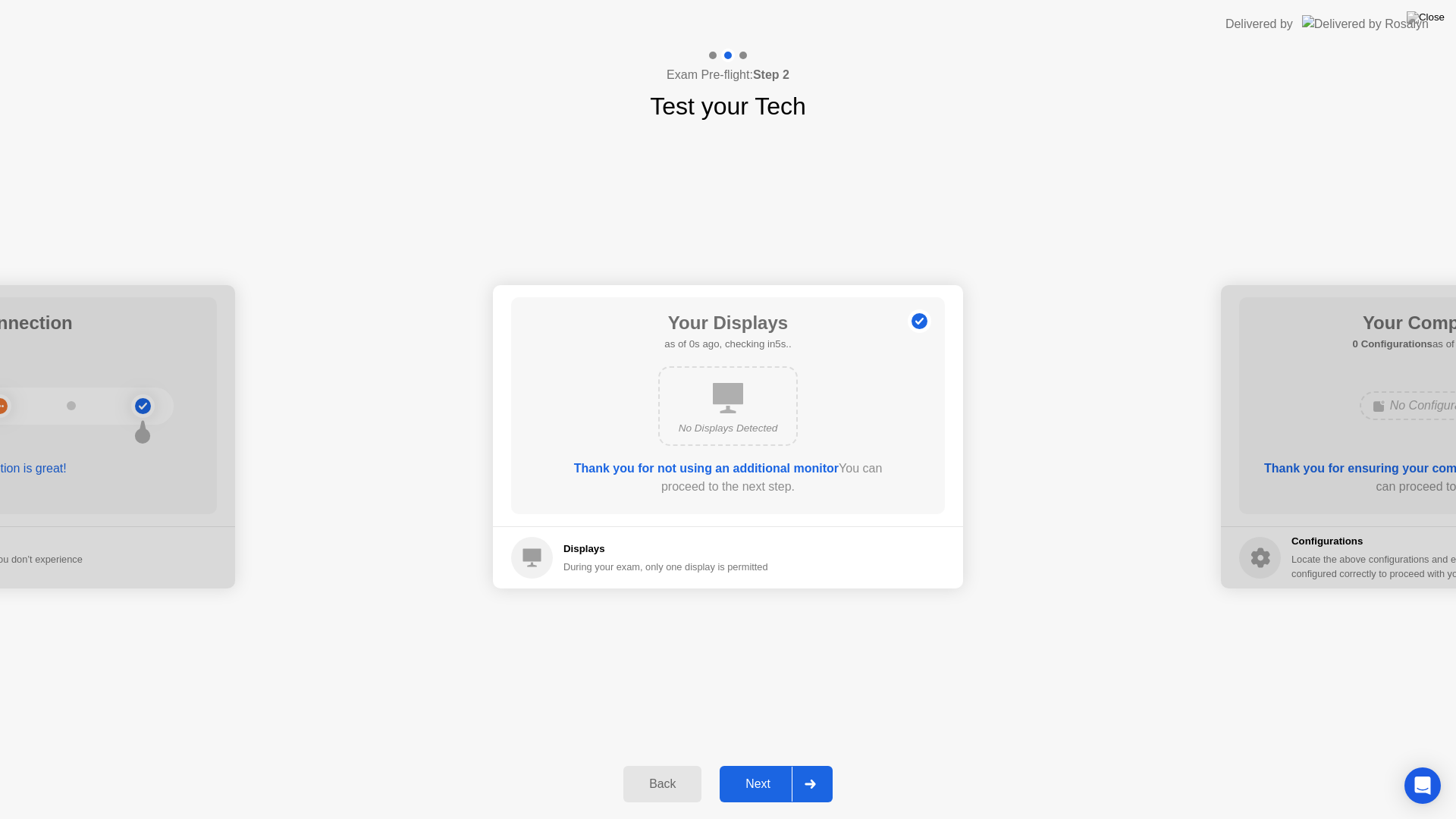
click at [769, 765] on div "Next" at bounding box center [757, 784] width 67 height 14
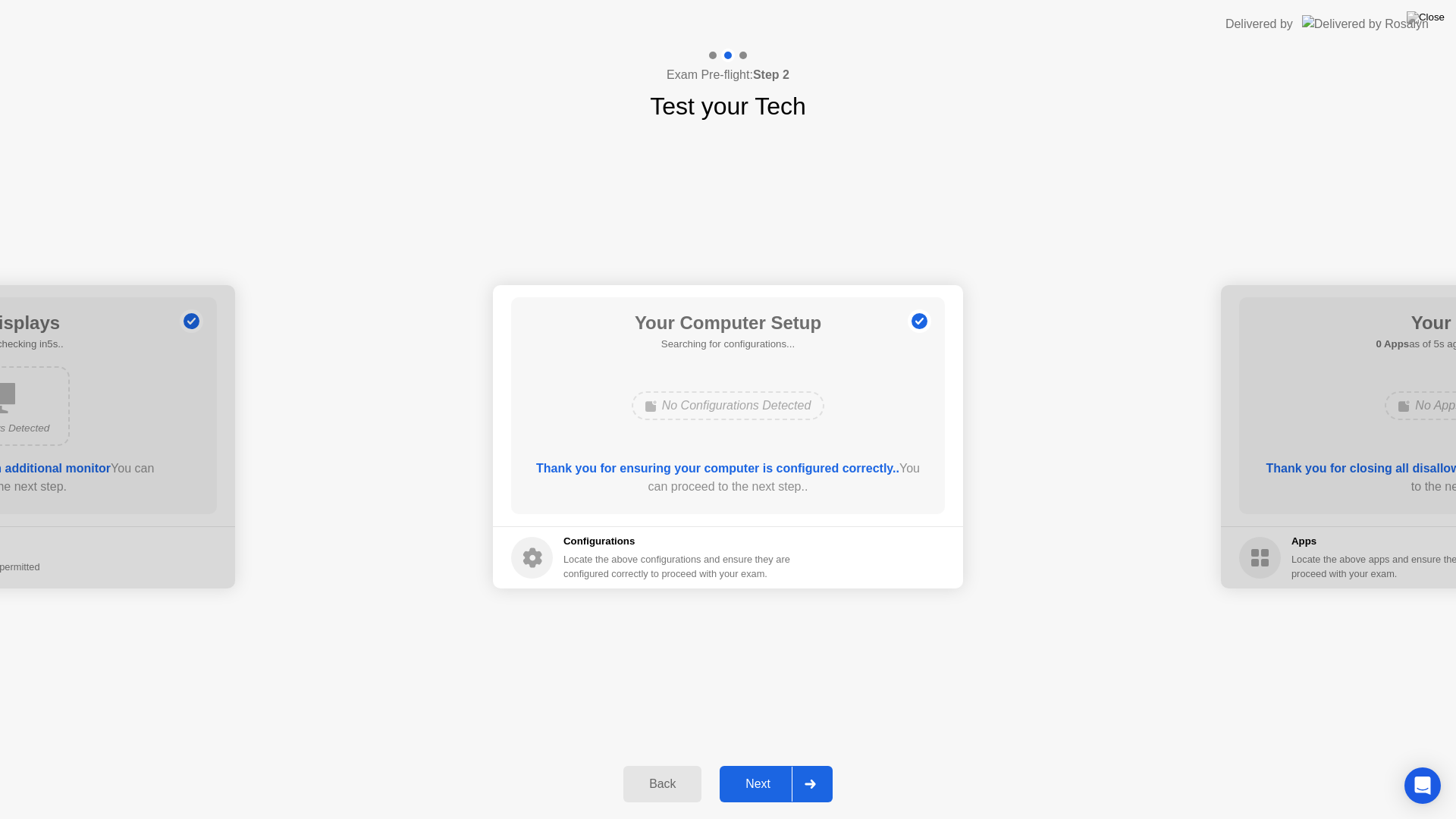
click at [769, 765] on div "Next" at bounding box center [757, 784] width 67 height 14
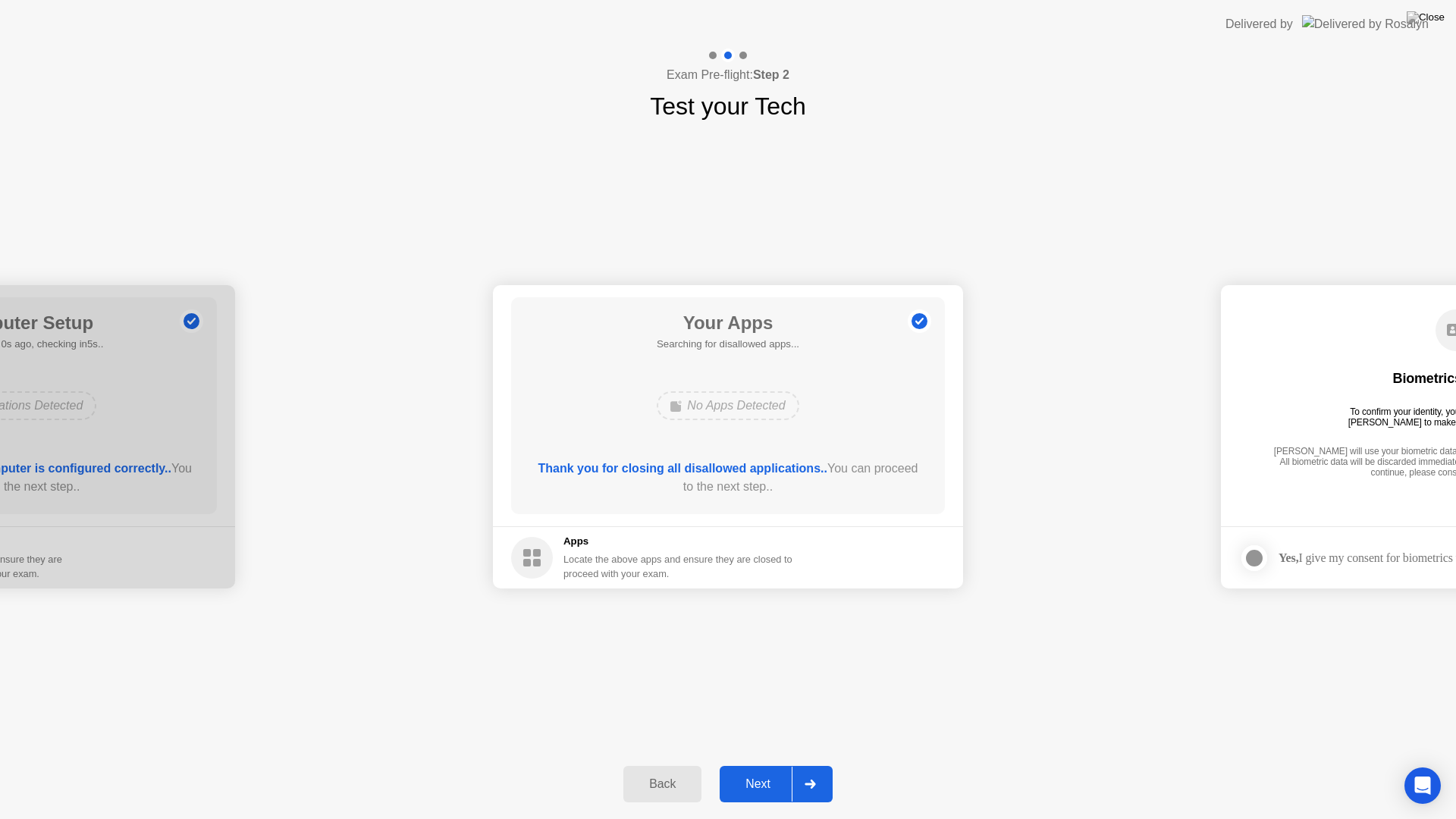
click at [769, 765] on div "Next" at bounding box center [757, 784] width 67 height 14
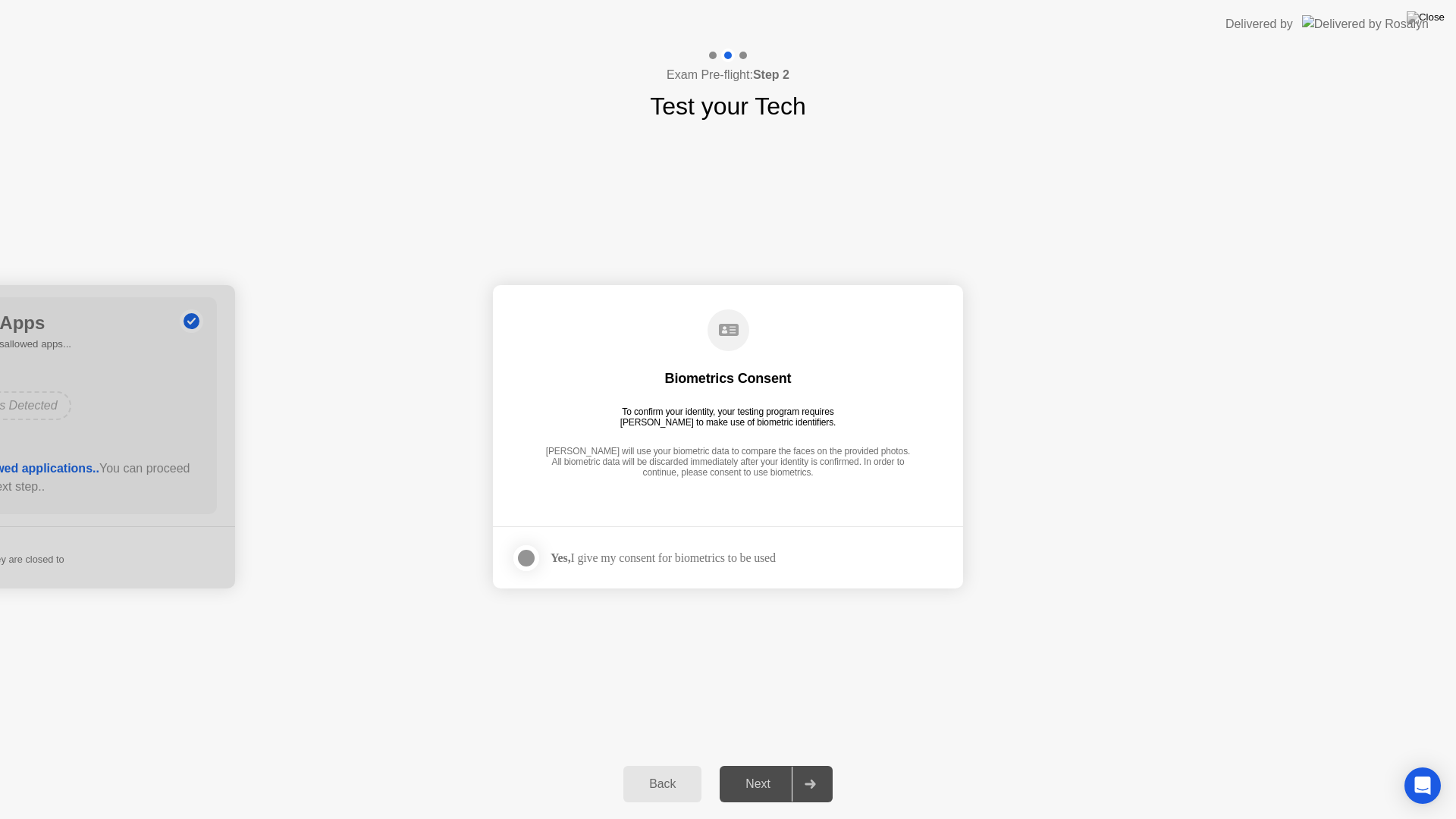
click at [571, 560] on strong "Yes," at bounding box center [560, 558] width 19 height 13
click at [514, 550] on label at bounding box center [531, 558] width 40 height 30
click at [749, 765] on div "Next" at bounding box center [757, 784] width 67 height 14
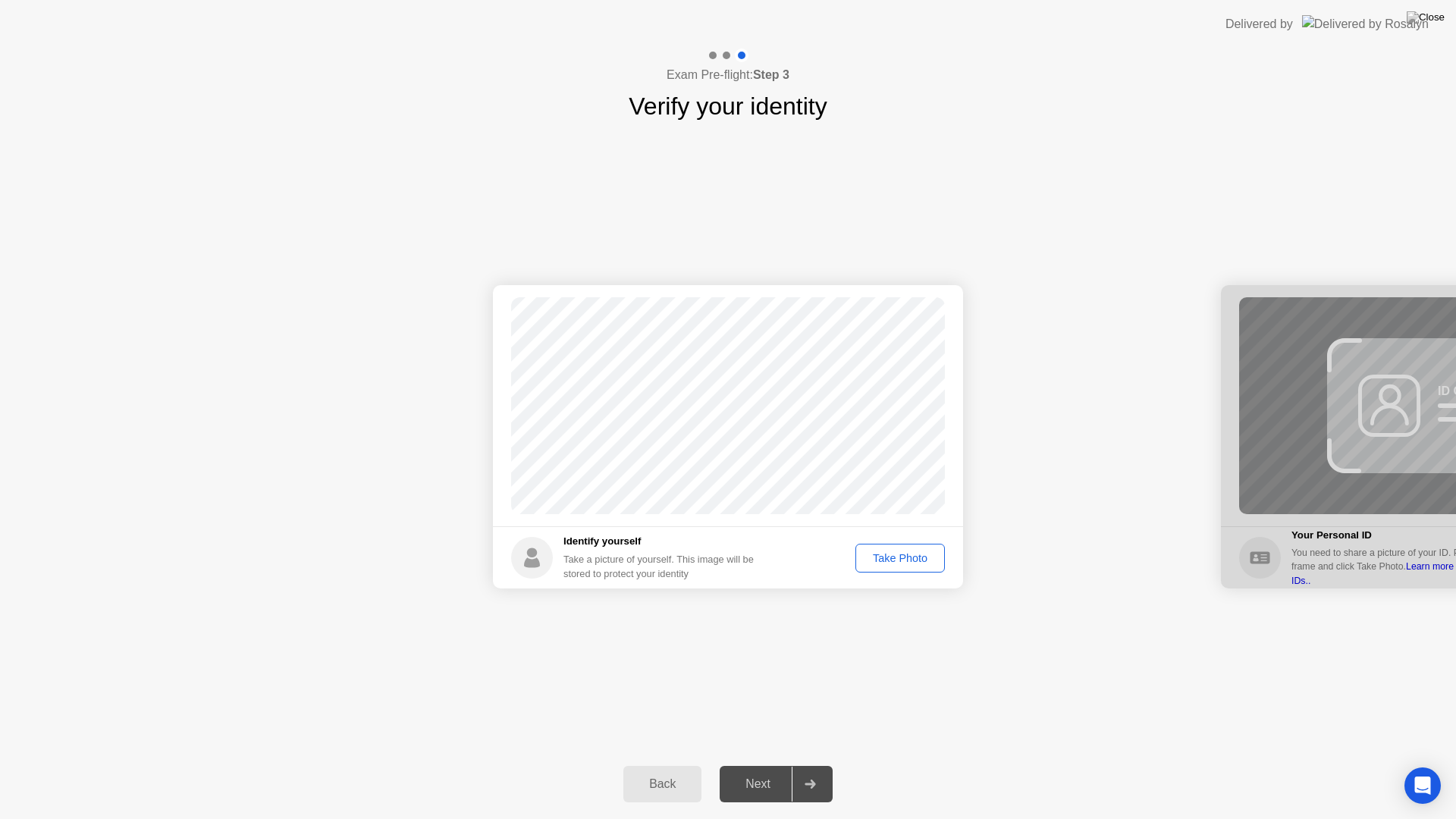
click at [877, 561] on div "Take Photo" at bounding box center [900, 558] width 79 height 12
click at [767, 765] on button "Next" at bounding box center [776, 784] width 113 height 37
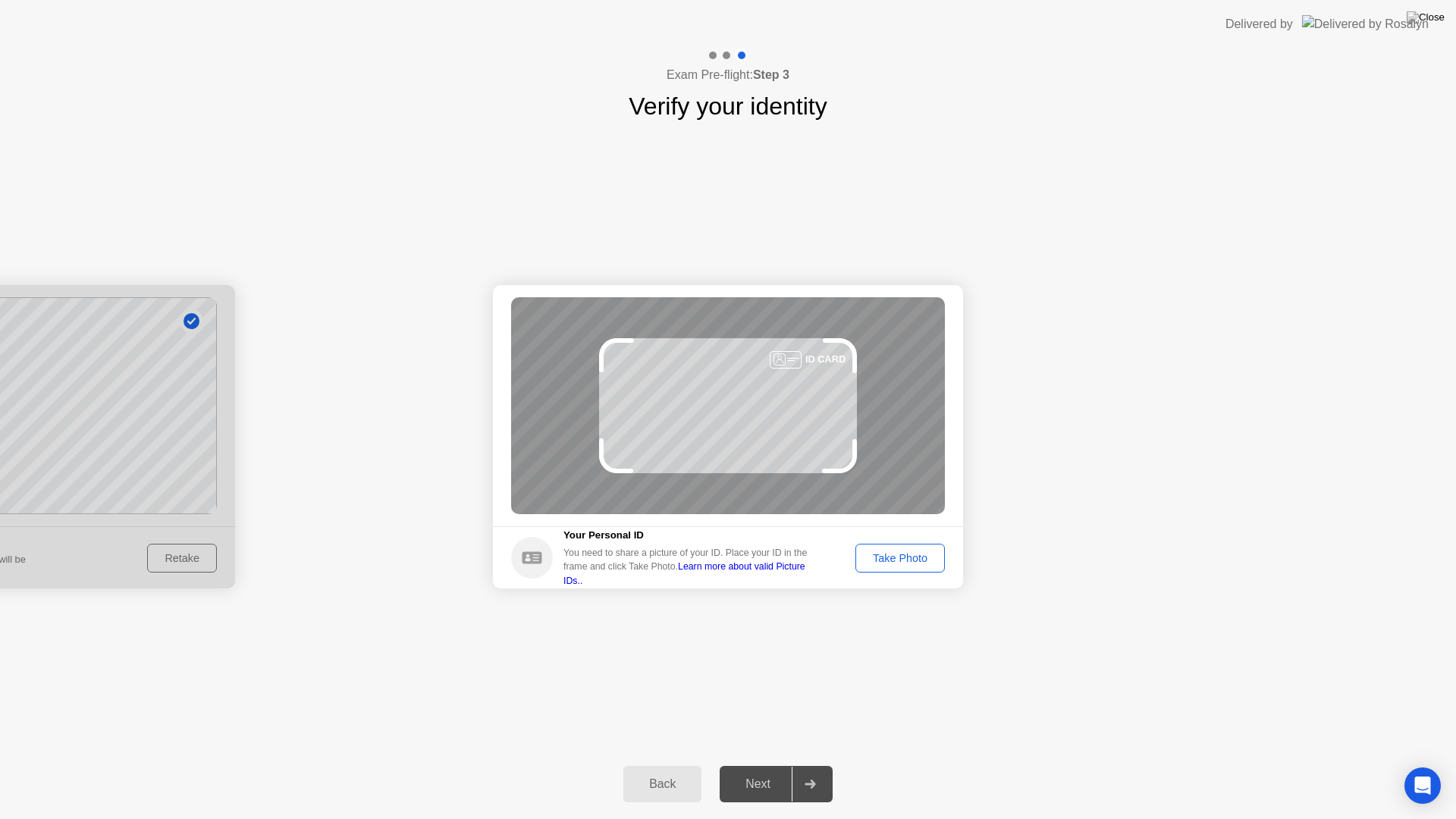
click at [886, 574] on footer "Your Personal ID You need to share a picture of your ID. Place your ID in the f…" at bounding box center [727, 557] width 470 height 63
click at [888, 558] on div "Take Photo" at bounding box center [900, 558] width 79 height 12
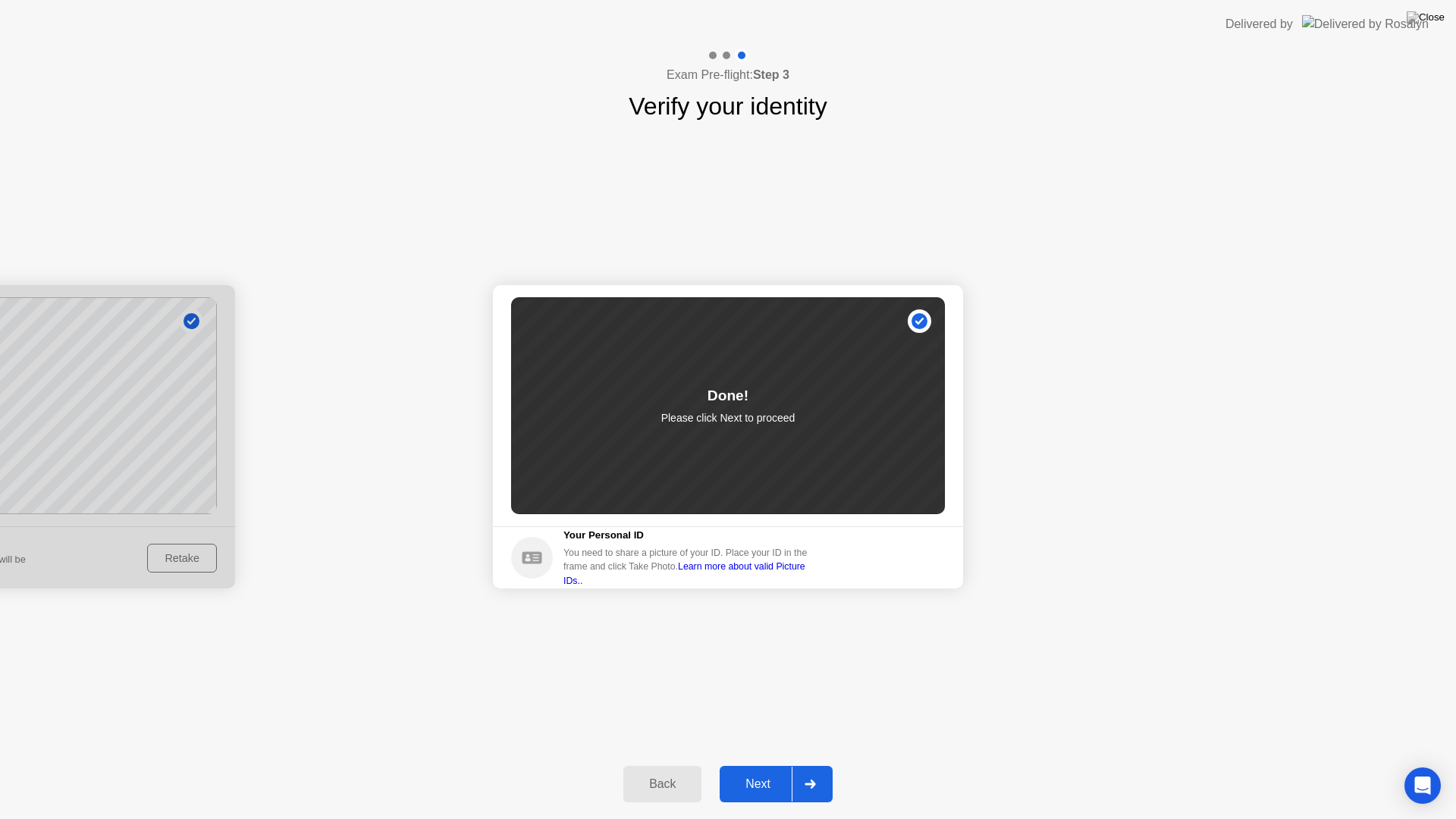
click at [767, 765] on div "Next" at bounding box center [757, 784] width 67 height 14
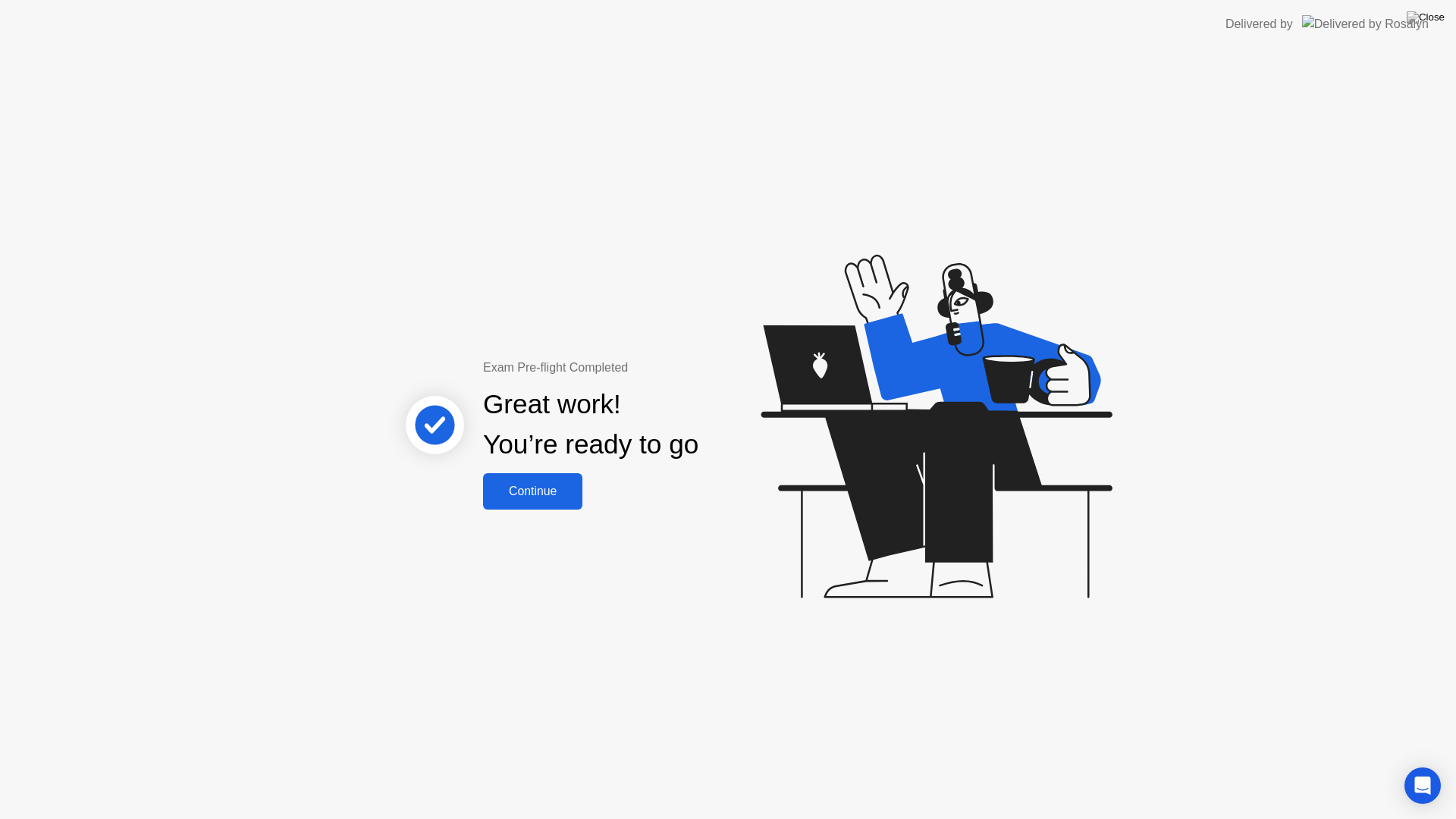
click at [557, 502] on button "Continue" at bounding box center [532, 491] width 99 height 37
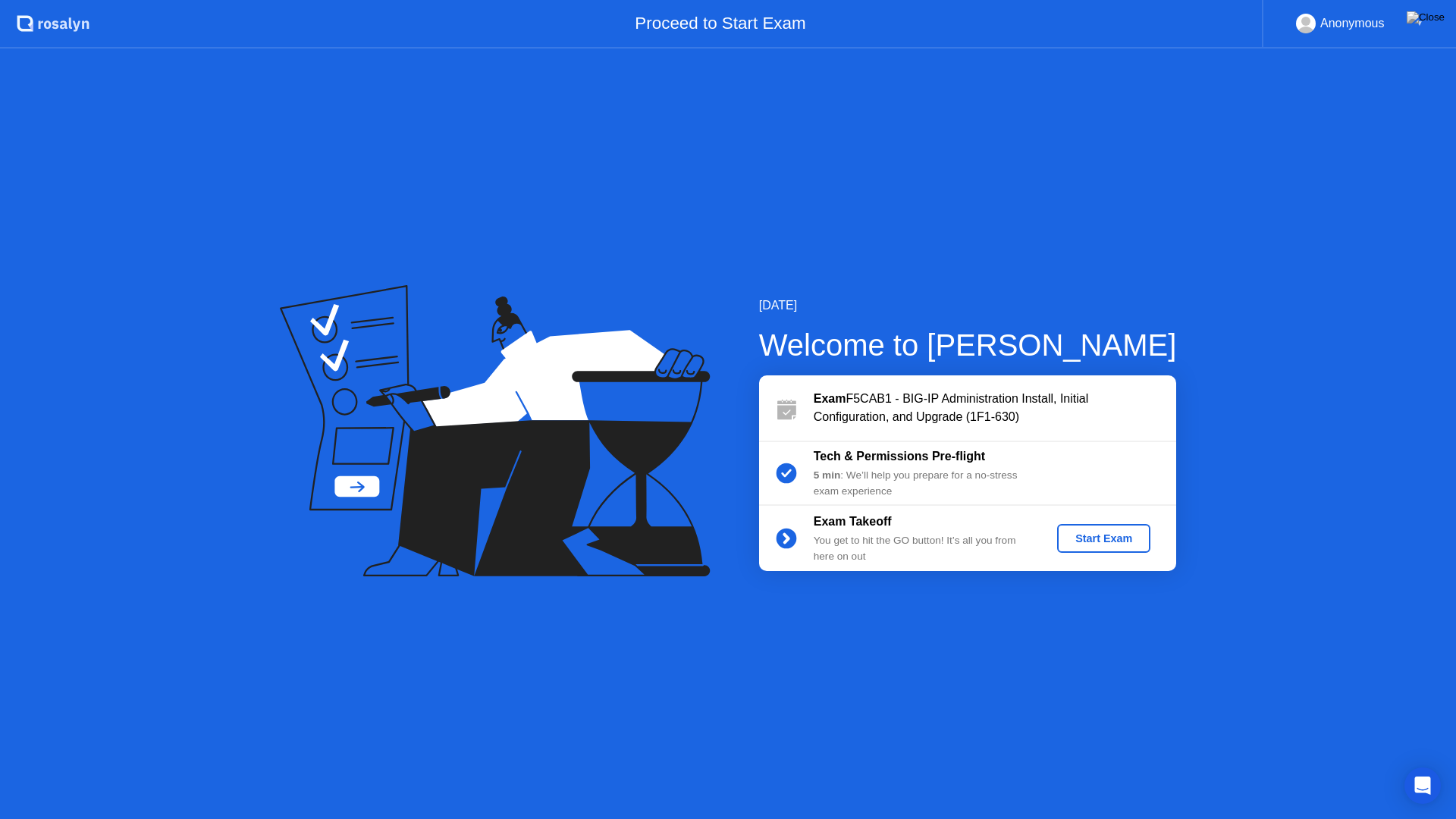
click at [1081, 538] on div "Start Exam" at bounding box center [1104, 538] width 81 height 12
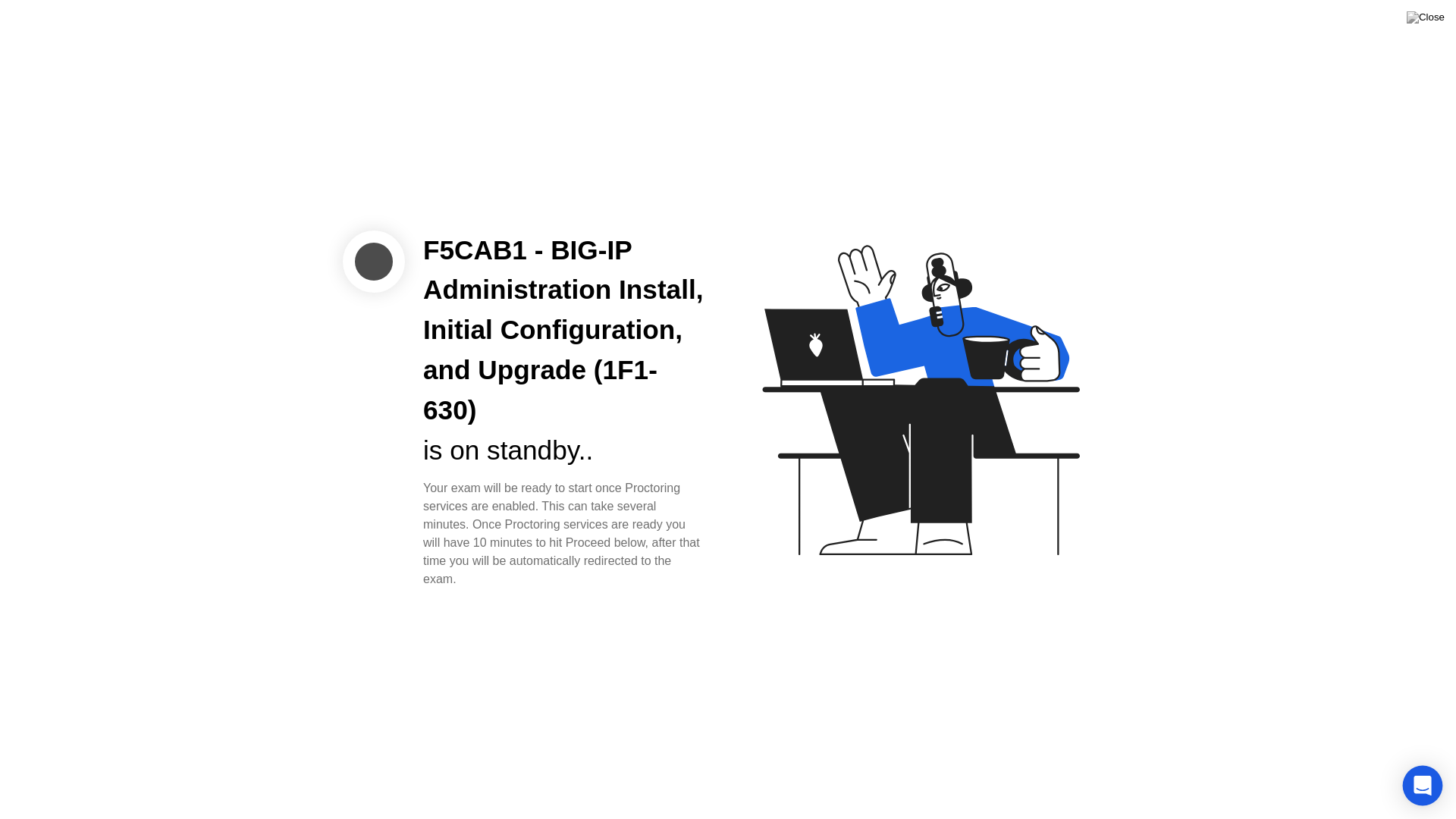
drag, startPoint x: 1389, startPoint y: 784, endPoint x: 1427, endPoint y: 795, distance: 39.6
click at [1401, 765] on div "F5CAB1 - BIG-IP Administration Install, Initial Configuration, and Upgrade (1F1…" at bounding box center [728, 409] width 1456 height 819
drag, startPoint x: 1428, startPoint y: 795, endPoint x: 1399, endPoint y: 774, distance: 35.8
click at [1419, 765] on div "Open Intercom Messenger" at bounding box center [1422, 786] width 37 height 37
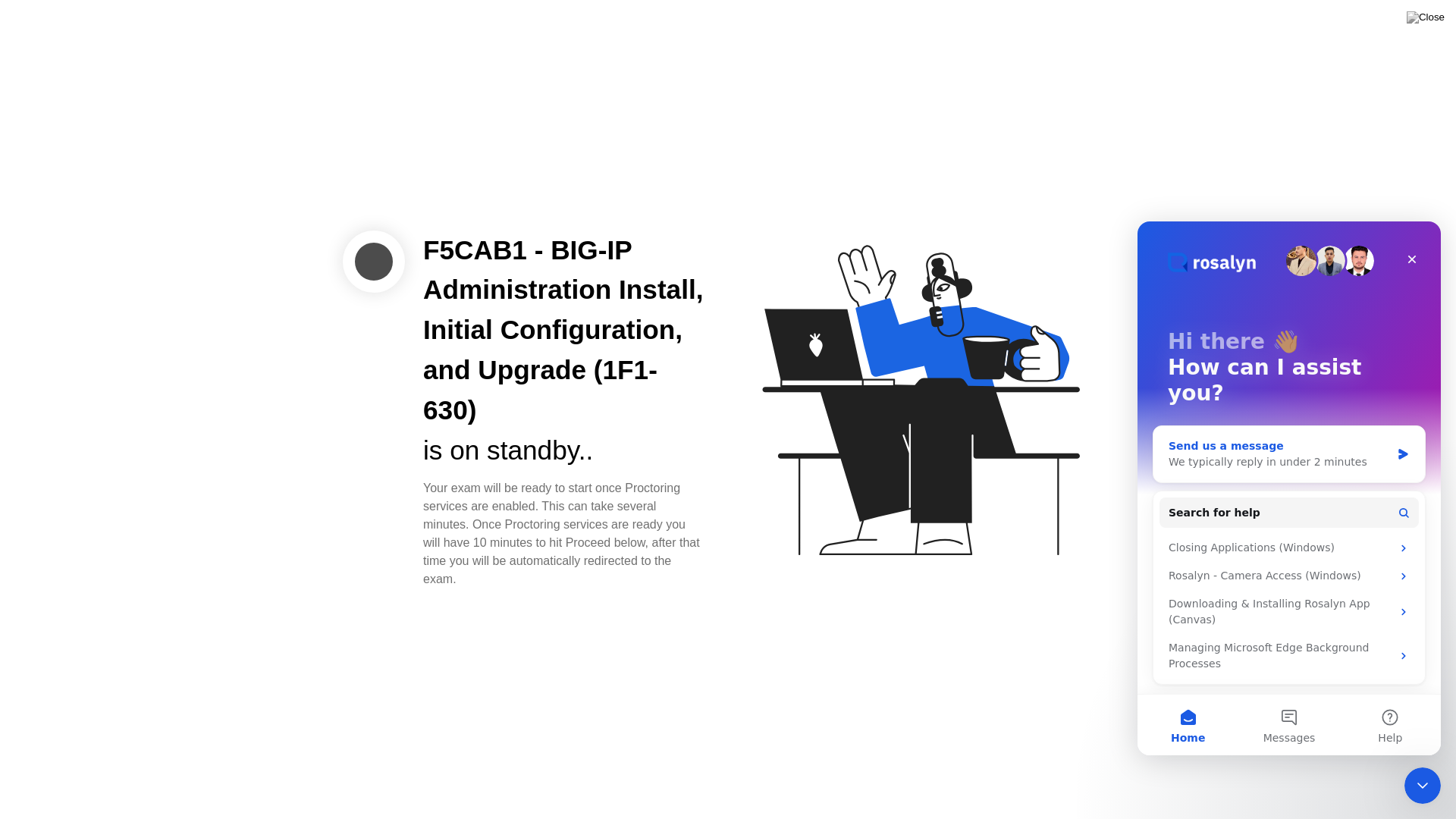
click at [1312, 438] on div "Send us a message" at bounding box center [1280, 446] width 222 height 16
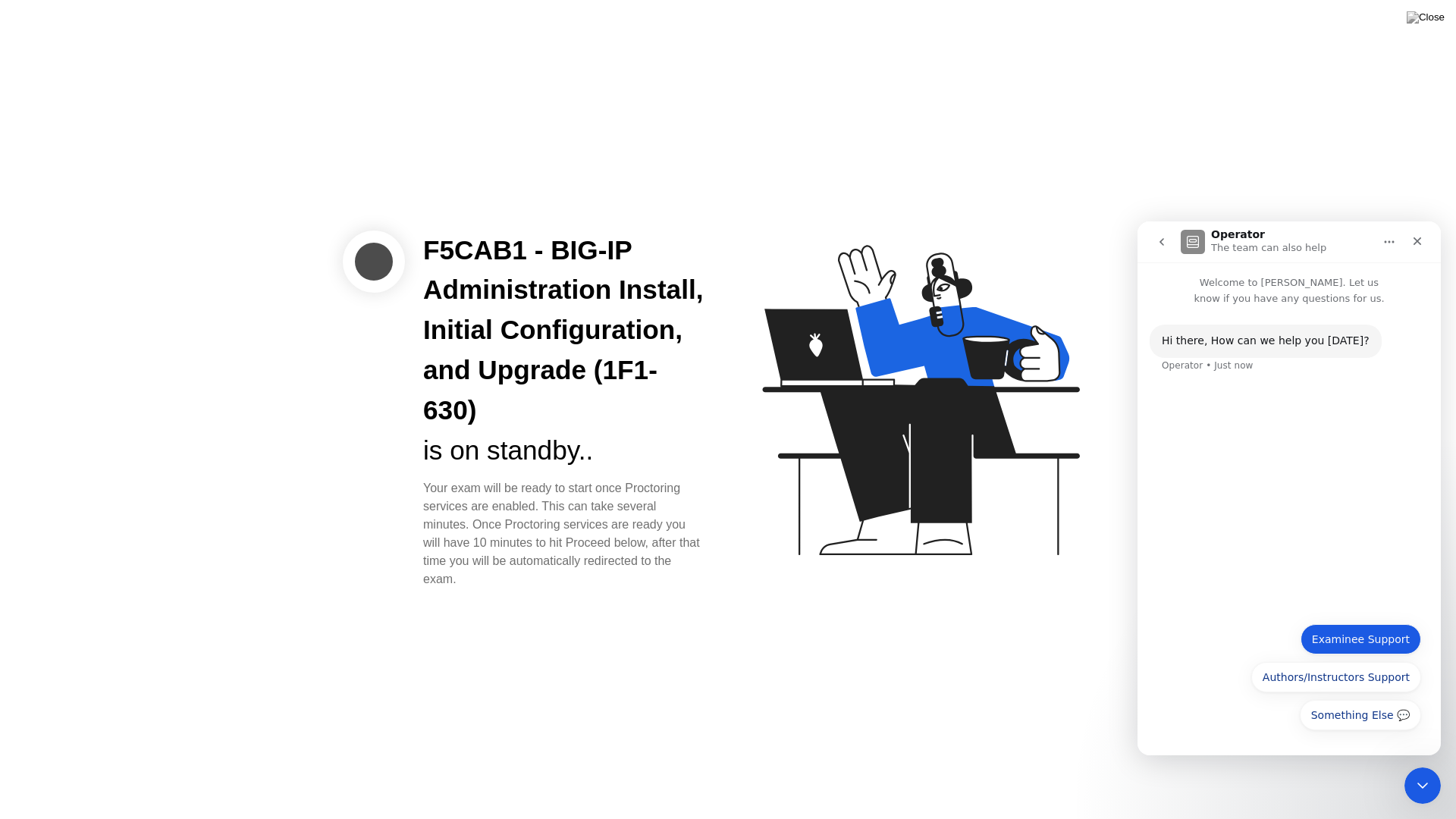
click at [1365, 644] on button "Examinee Support" at bounding box center [1360, 639] width 121 height 30
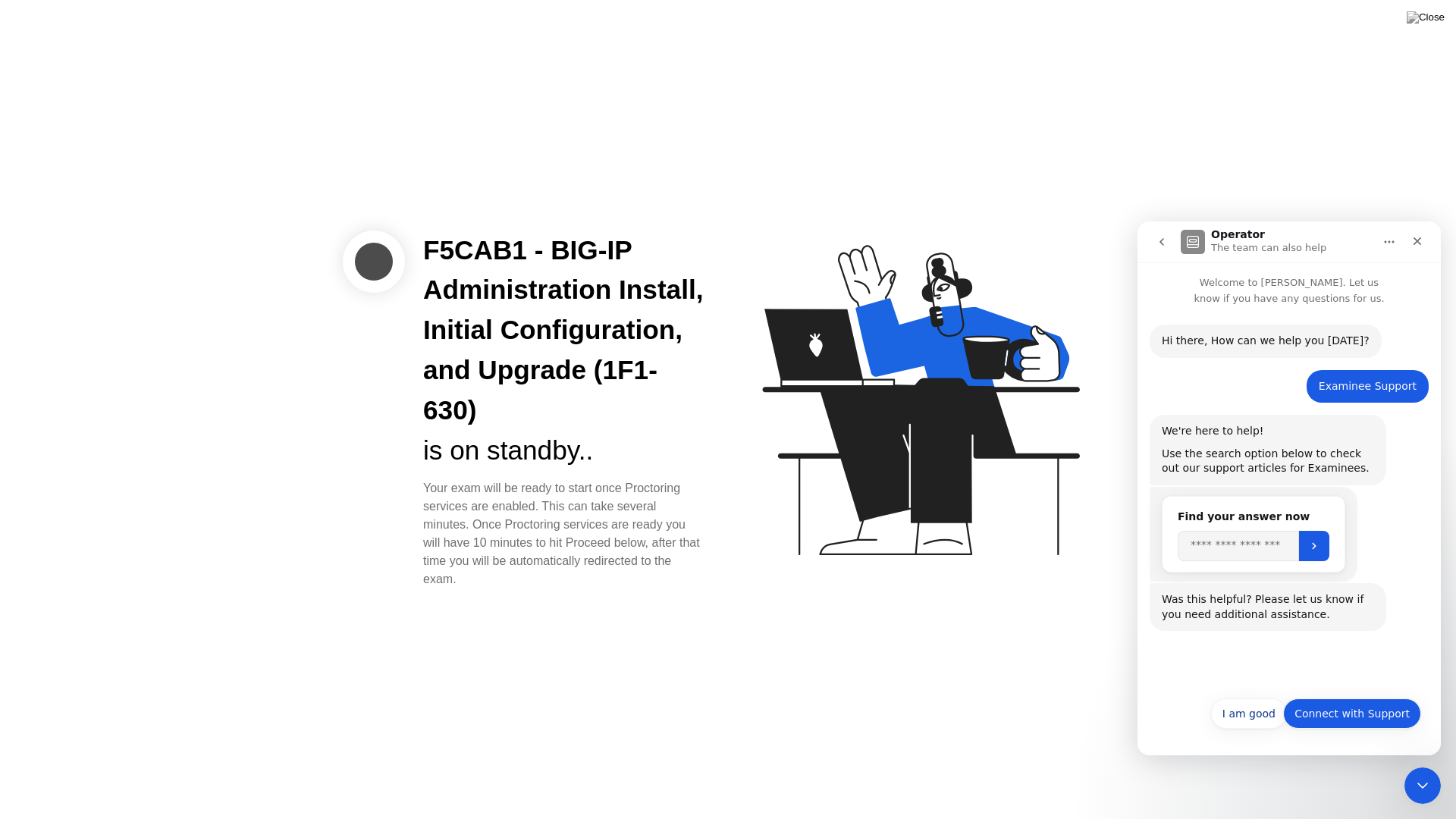
click at [1342, 708] on button "Connect with Support" at bounding box center [1352, 713] width 138 height 30
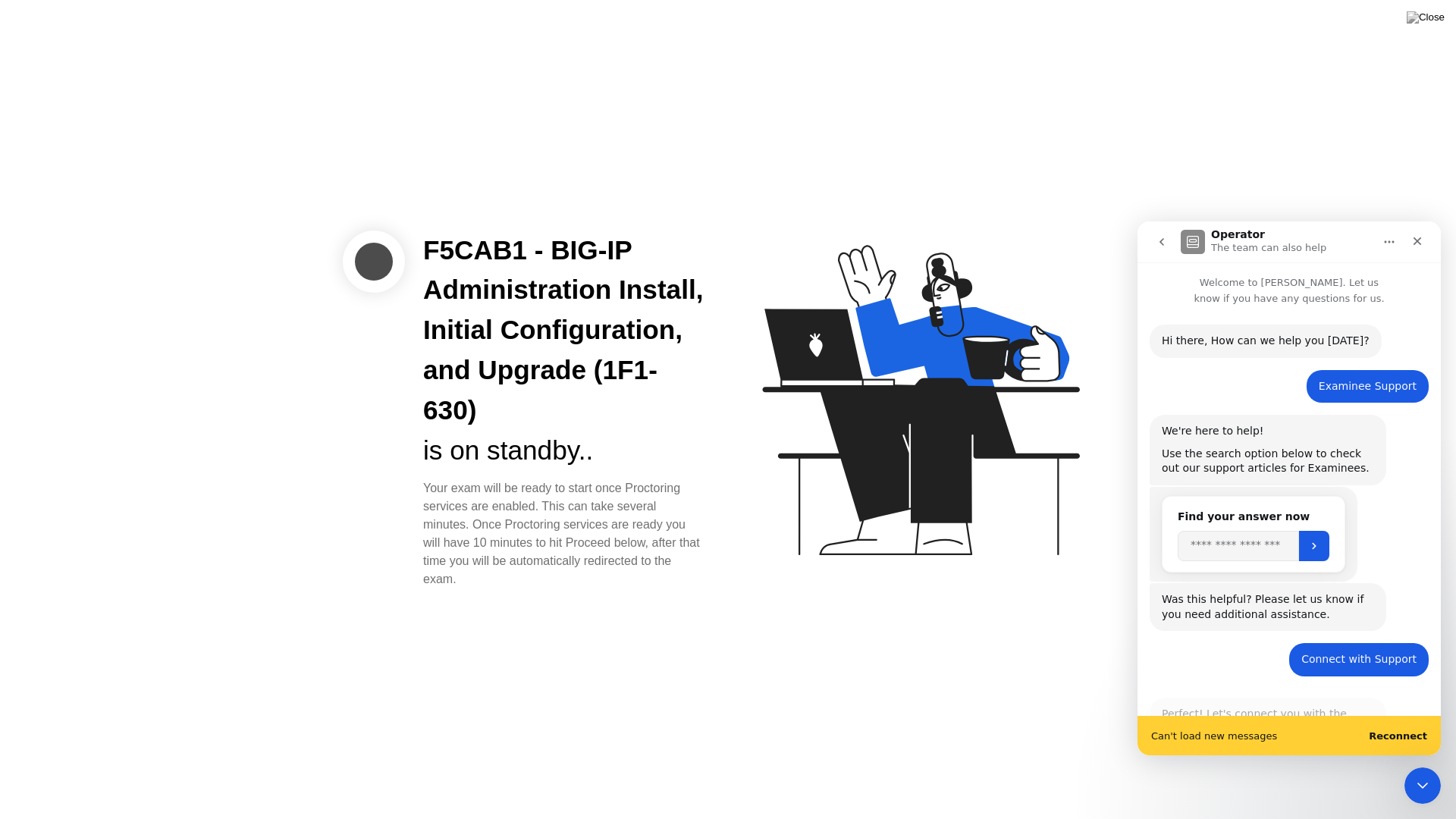
scroll to position [222, 0]
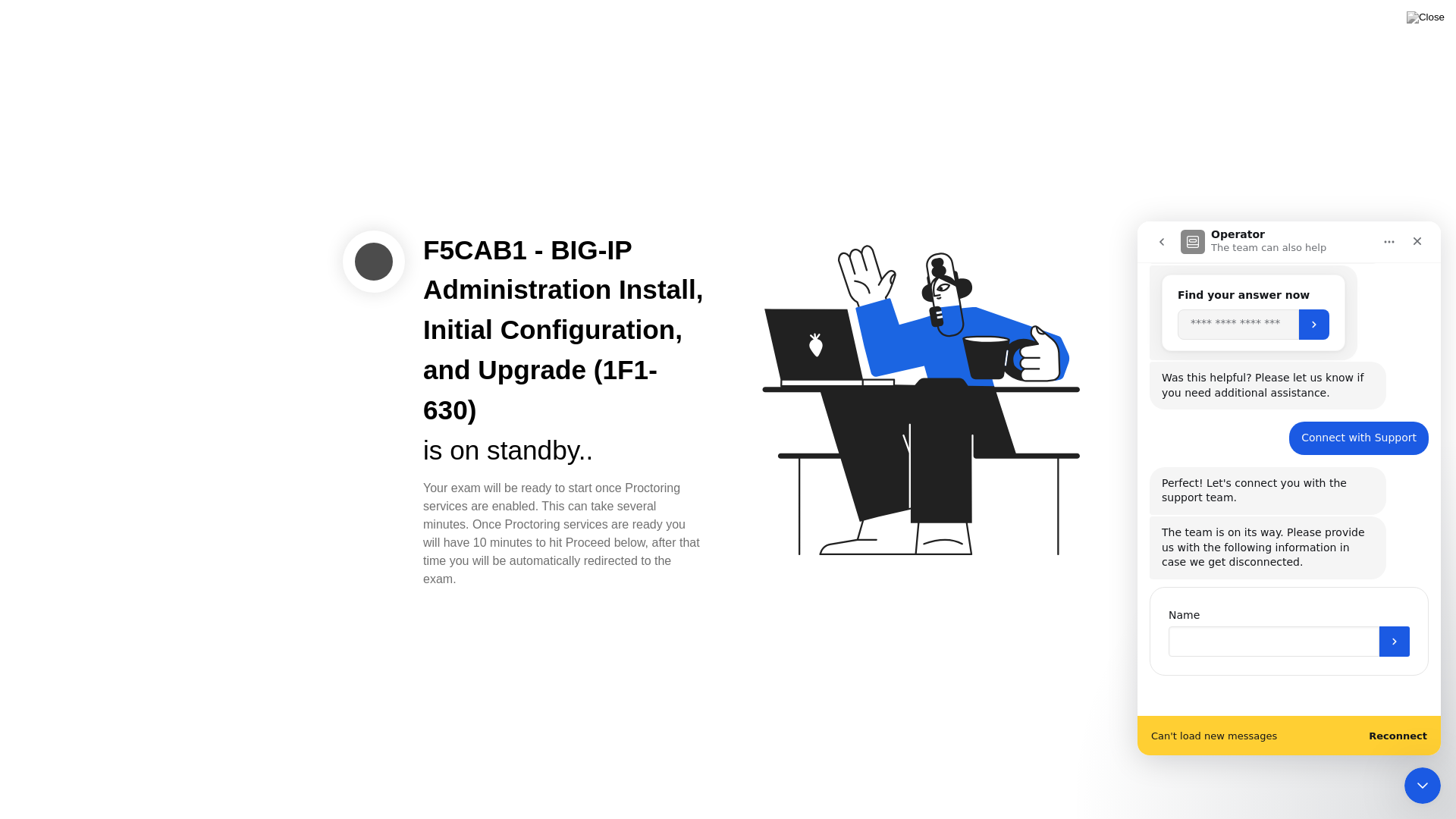
click at [1280, 636] on input "Name" at bounding box center [1274, 641] width 211 height 30
click at [1407, 739] on b "Reconnect" at bounding box center [1398, 736] width 58 height 11
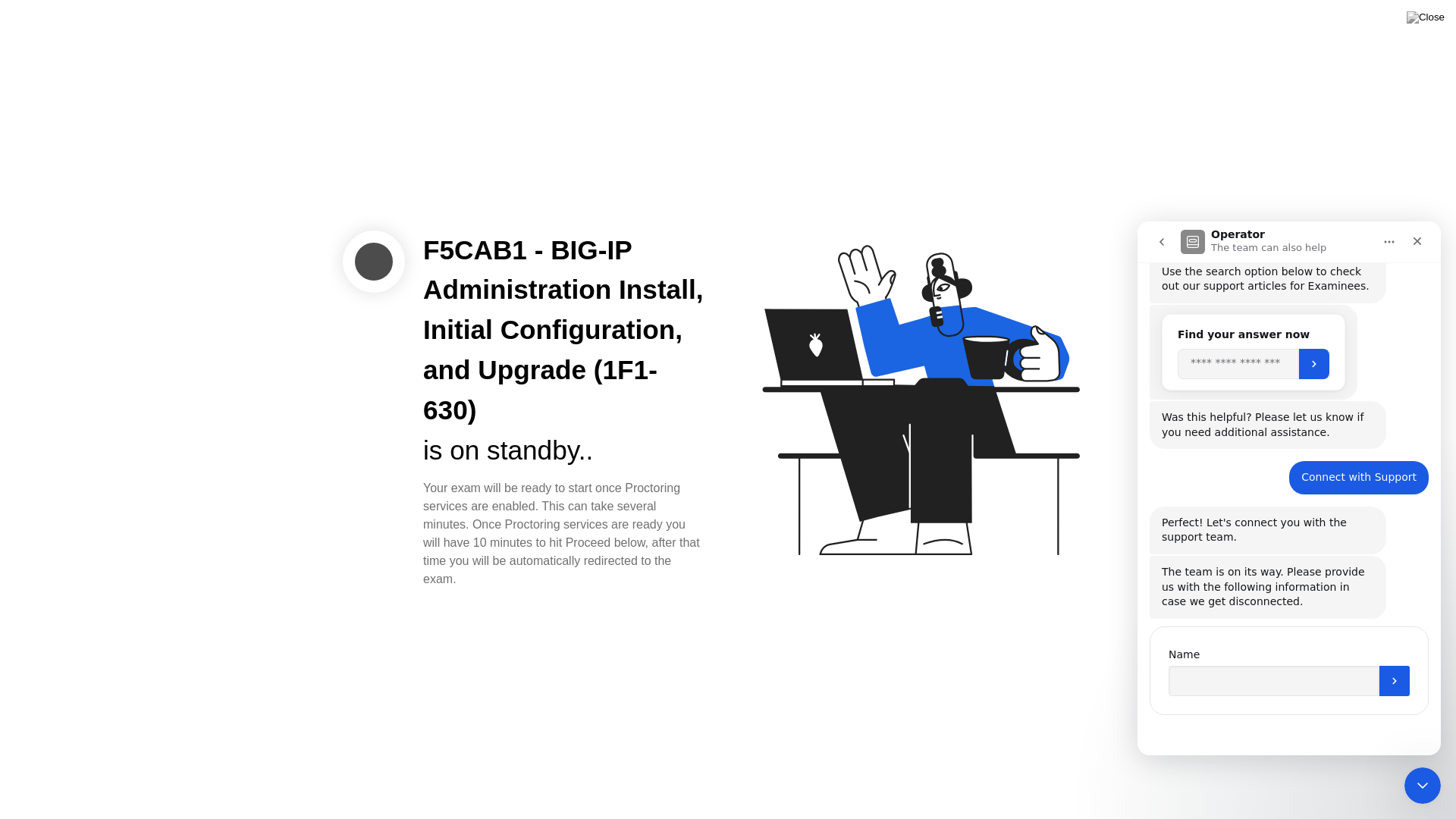
scroll to position [182, 0]
click at [1412, 242] on icon "Close" at bounding box center [1417, 241] width 12 height 12
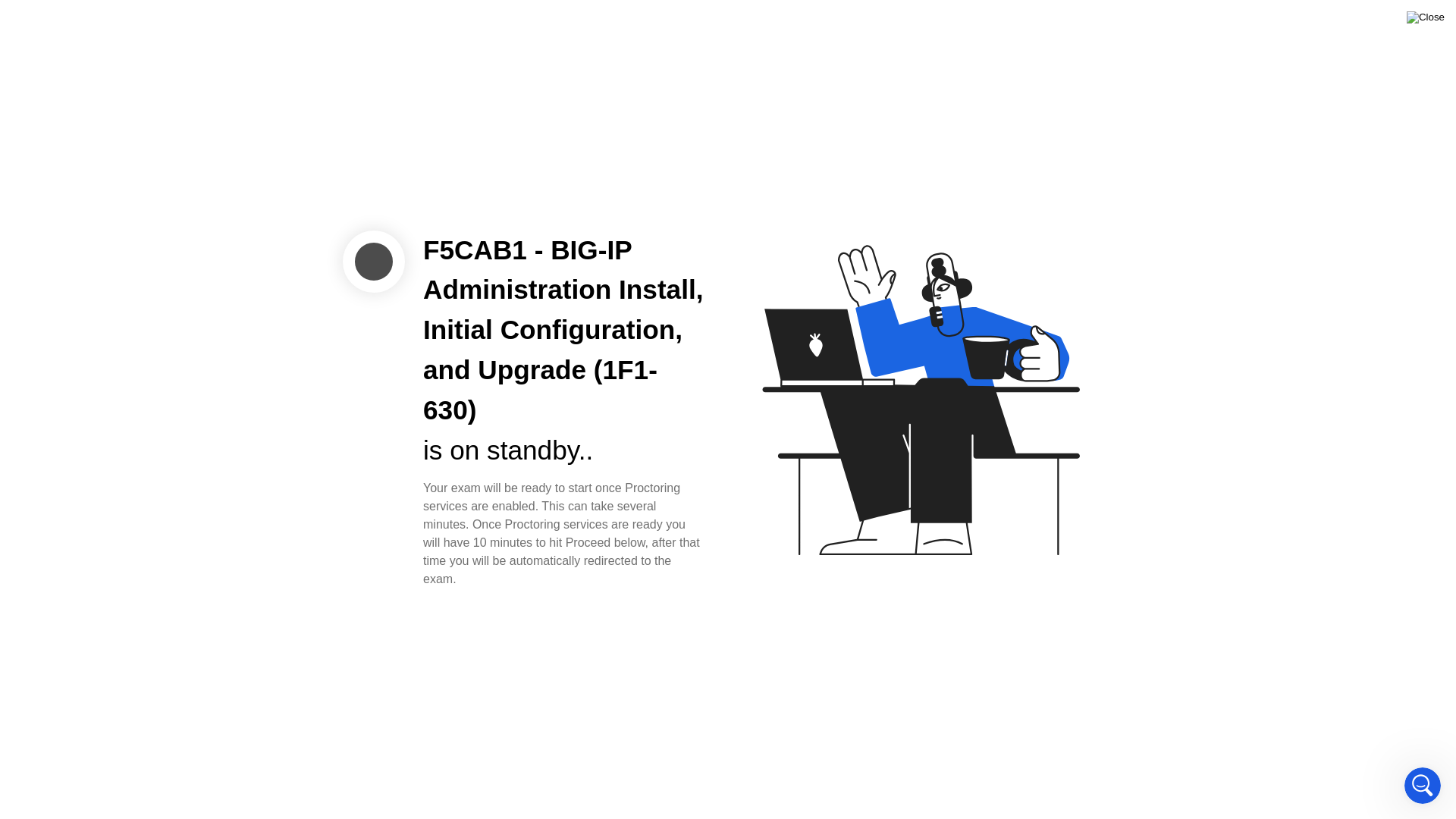
click at [1439, 24] on img at bounding box center [1425, 17] width 38 height 12
